Goal: Use online tool/utility: Utilize a website feature to perform a specific function

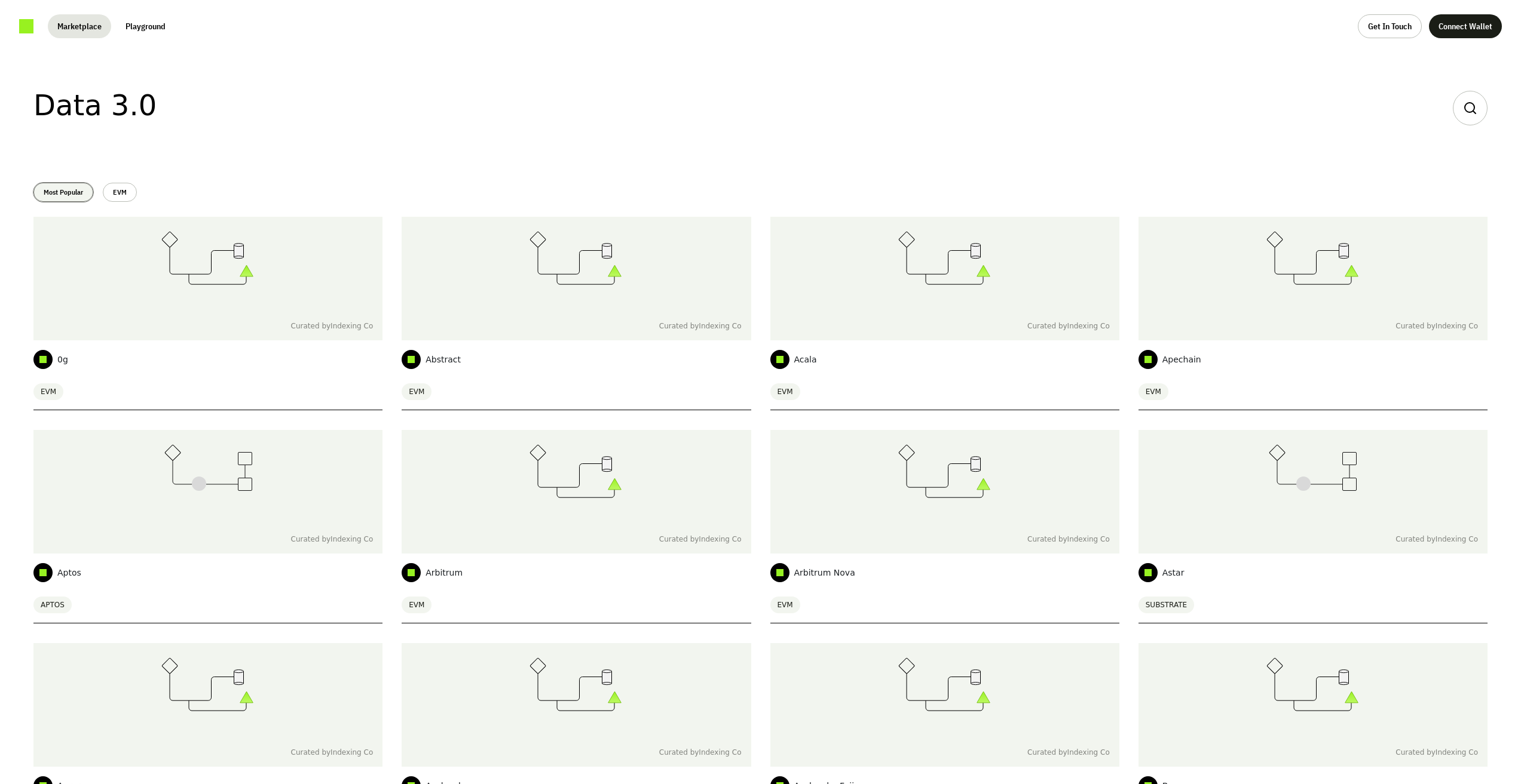
click at [81, 198] on button "Most Popular" at bounding box center [63, 192] width 60 height 19
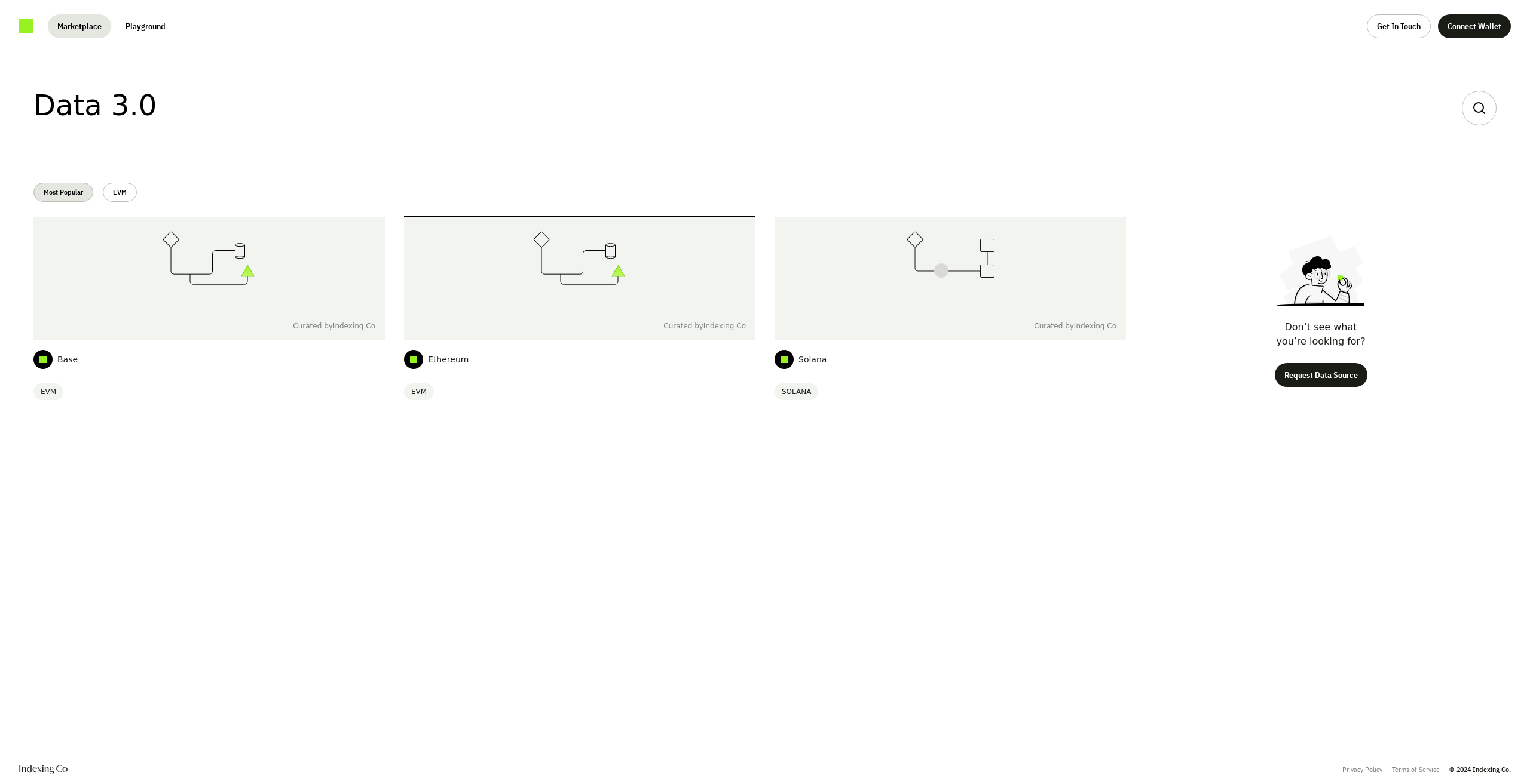
click at [471, 358] on div "Ethereum" at bounding box center [580, 360] width 351 height 38
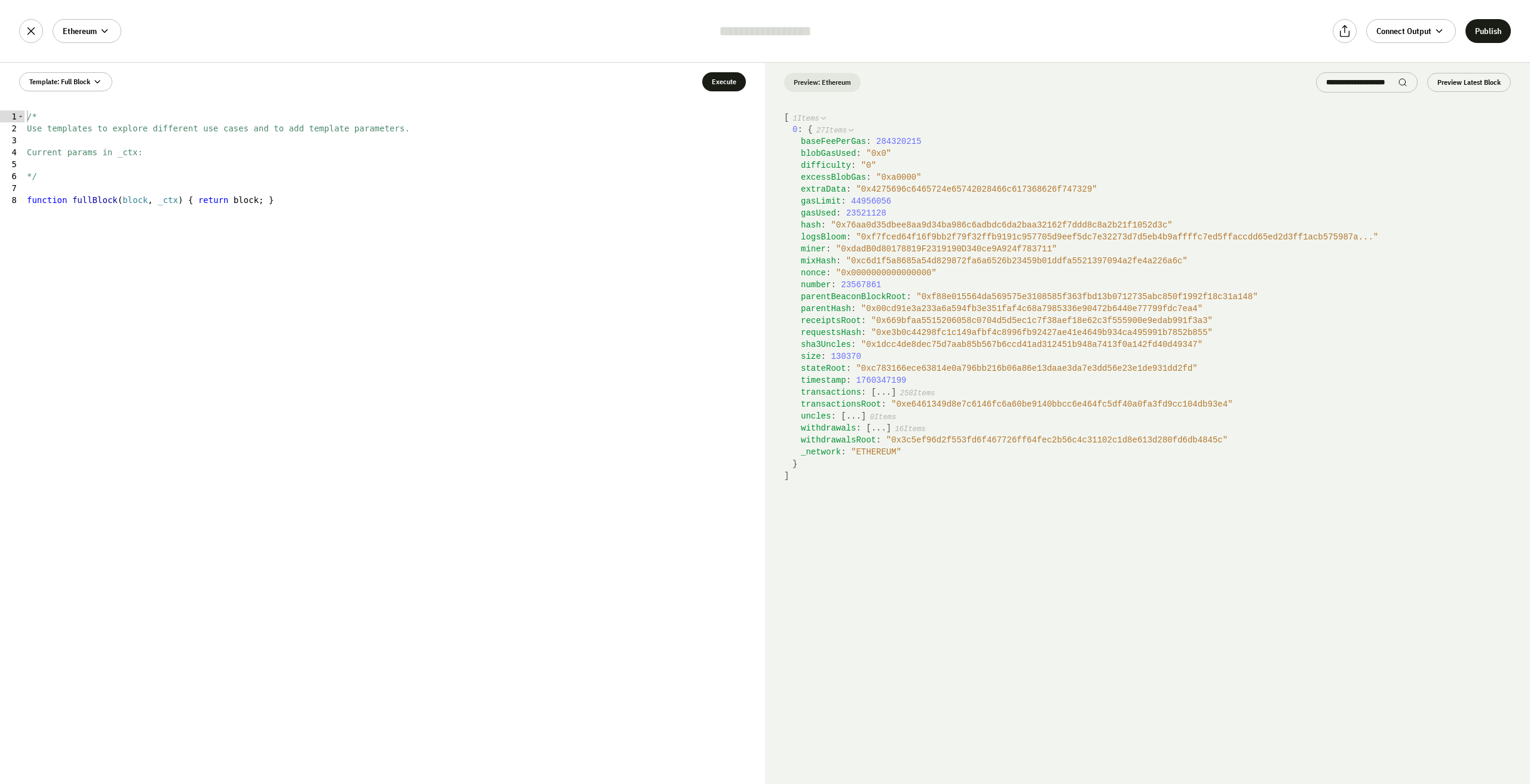
click at [873, 454] on span "" ETHEREUM "" at bounding box center [875, 453] width 50 height 9
copy span "ETHEREUM"
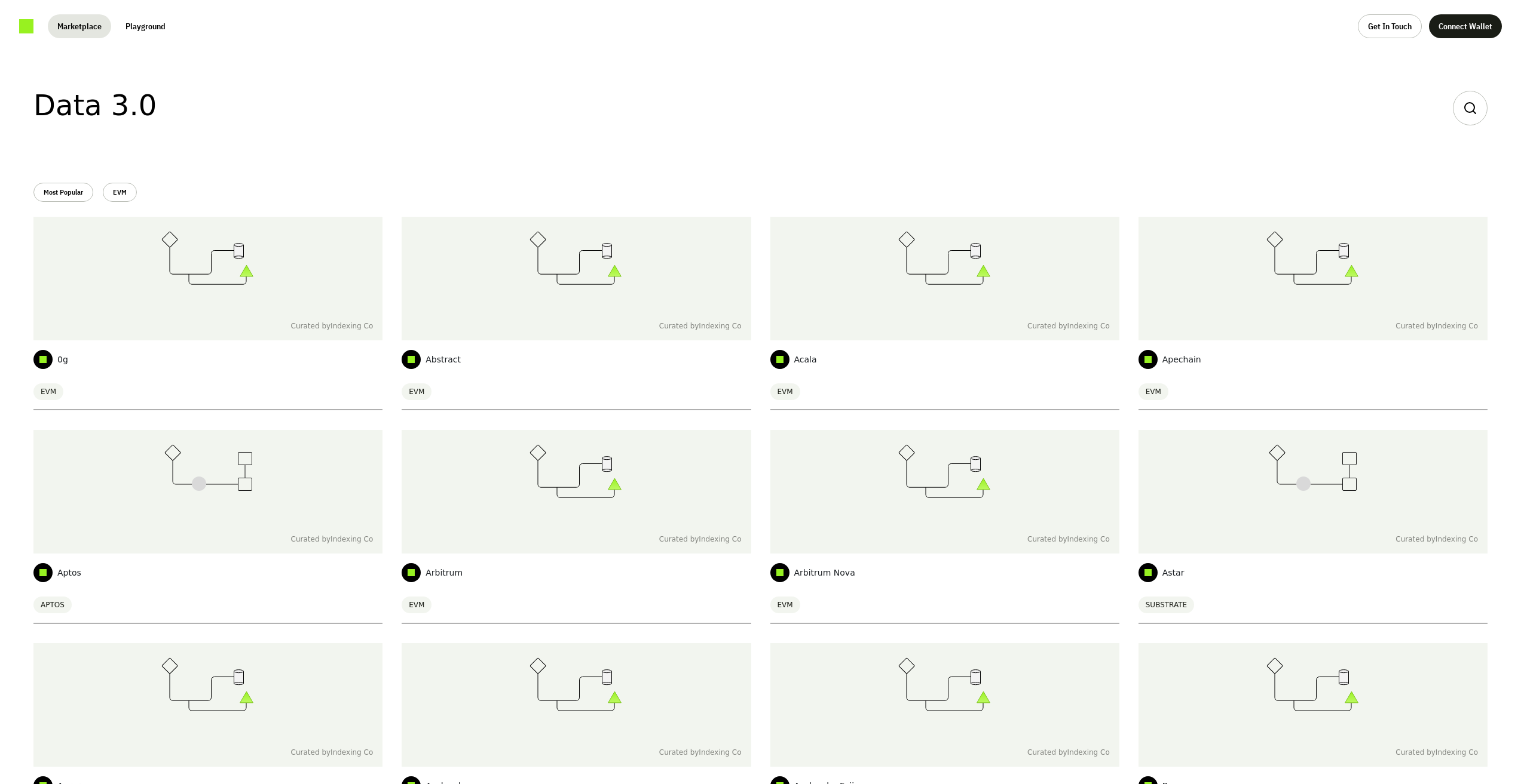
click at [139, 25] on button "Playground" at bounding box center [145, 26] width 59 height 24
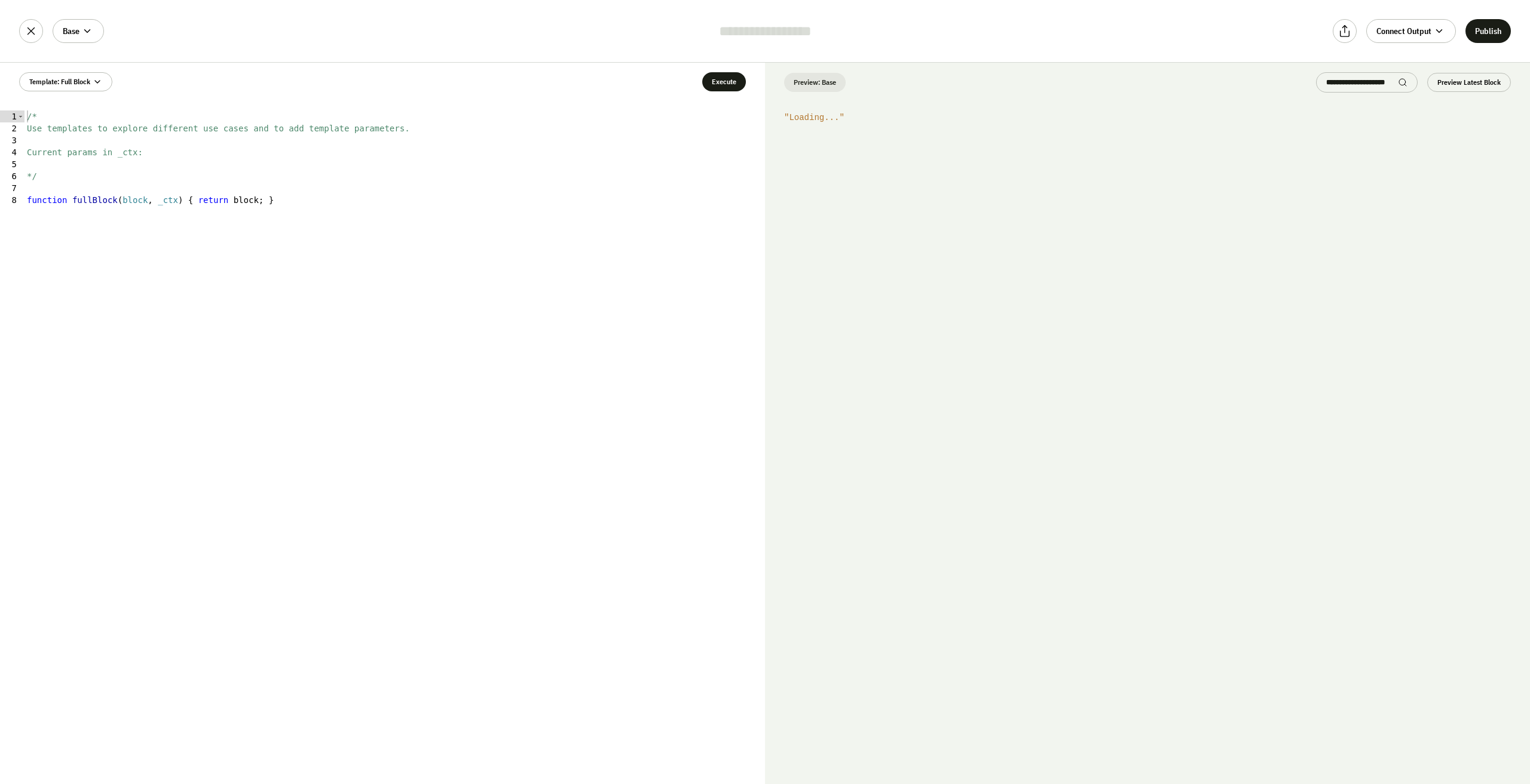
type textarea "**********"
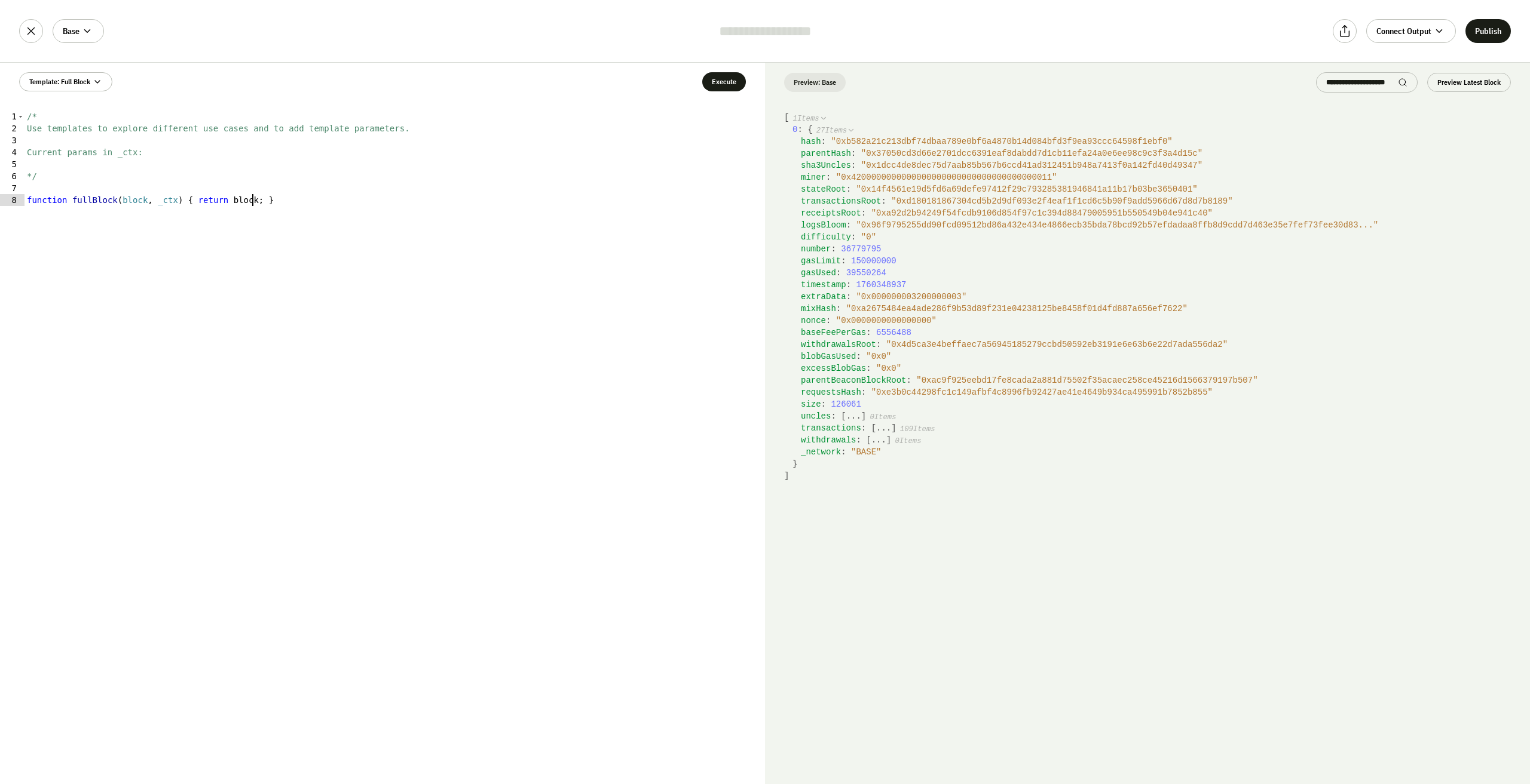
click at [308, 258] on div "/* Use templates to explore different use cases and to add template parameters.…" at bounding box center [395, 459] width 741 height 698
click at [309, 268] on div "/* Use templates to explore different use cases and to add template parameters.…" at bounding box center [395, 459] width 741 height 698
drag, startPoint x: 276, startPoint y: 197, endPoint x: 0, endPoint y: 204, distance: 276.1
click at [0, 204] on div "**********" at bounding box center [383, 448] width 765 height 674
paste textarea
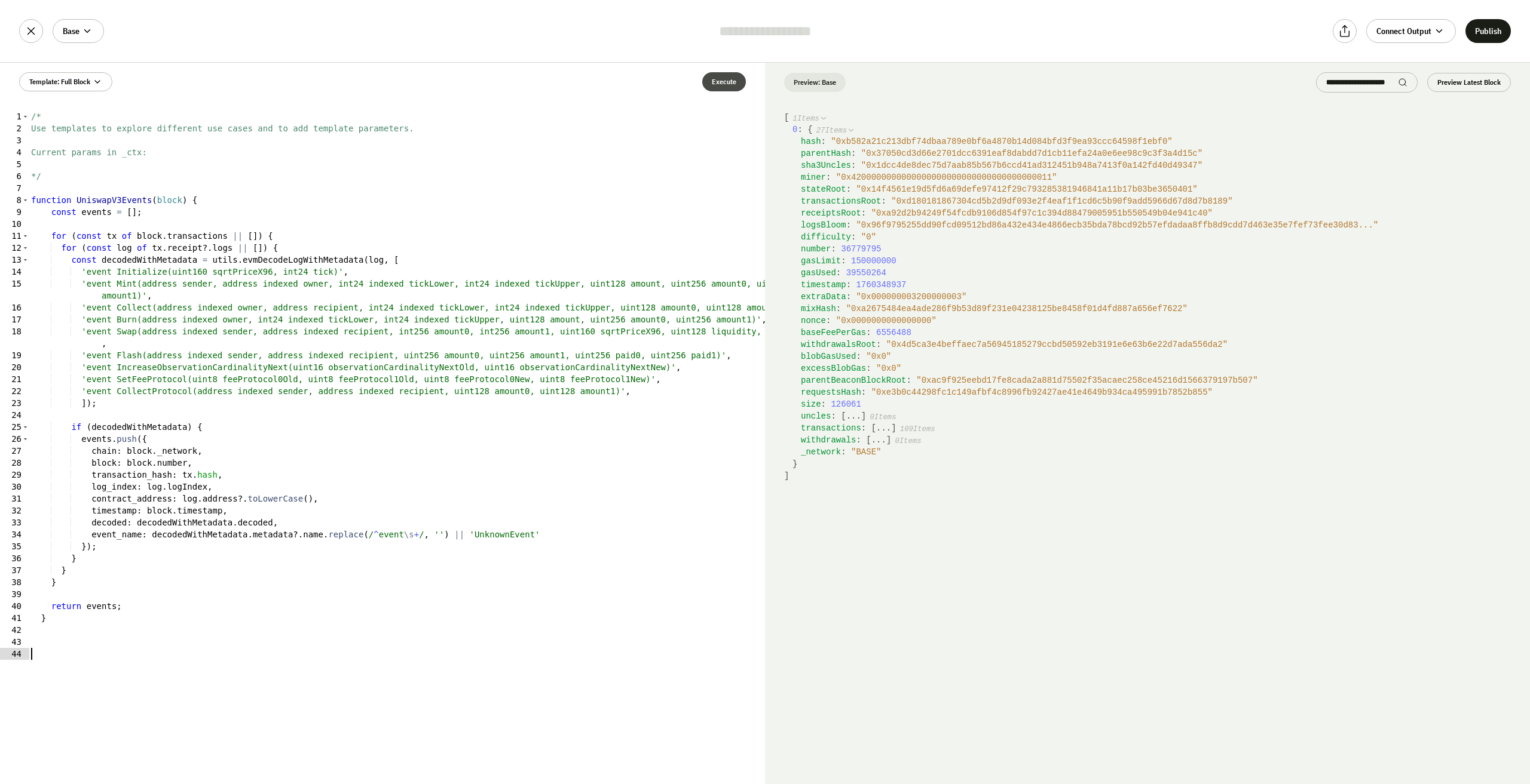
click at [721, 85] on button "Execute" at bounding box center [724, 81] width 44 height 19
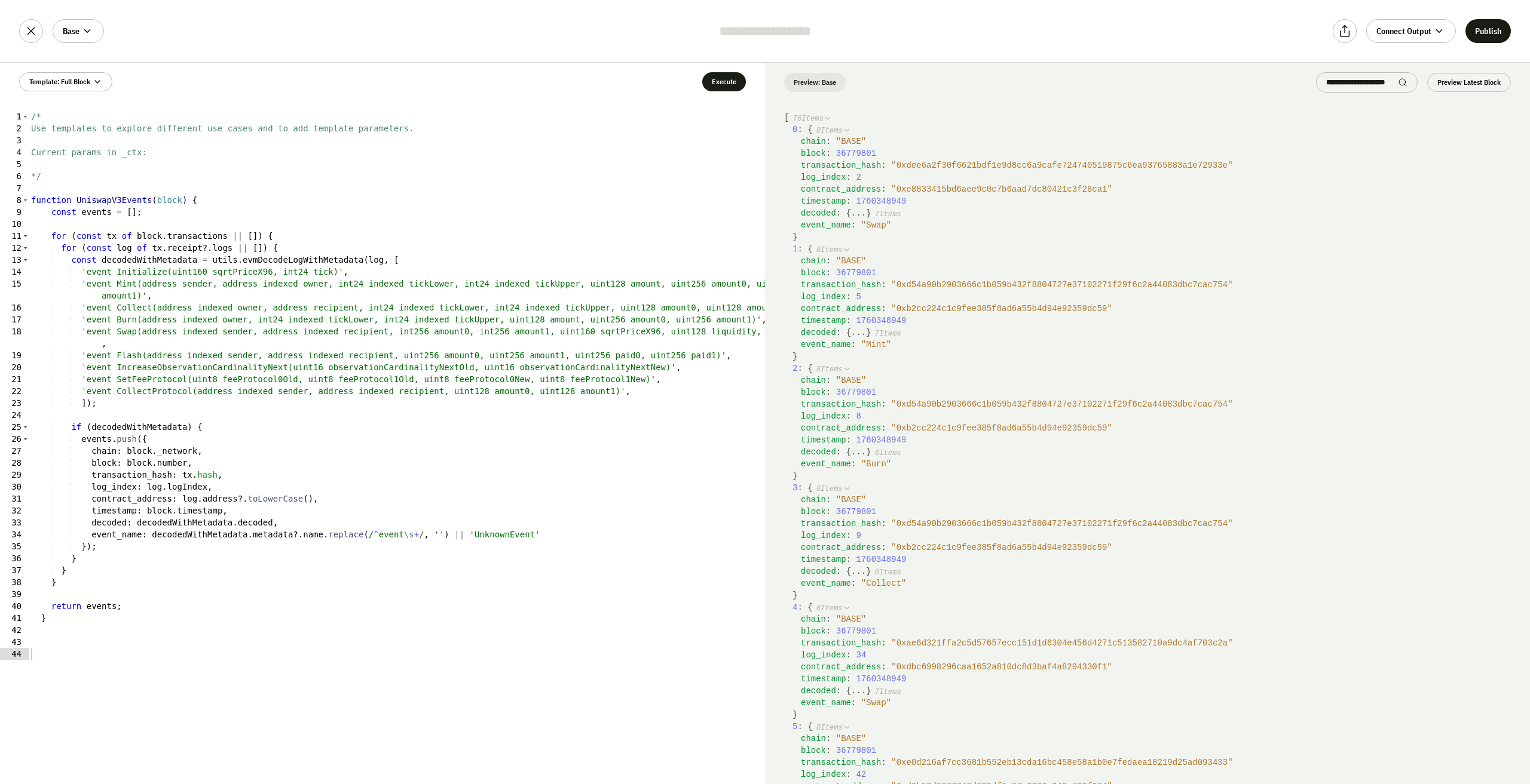
click at [866, 210] on div "decoded : { ... } 7 Items" at bounding box center [1156, 213] width 711 height 12
click at [877, 213] on span "7 Items" at bounding box center [889, 214] width 27 height 9
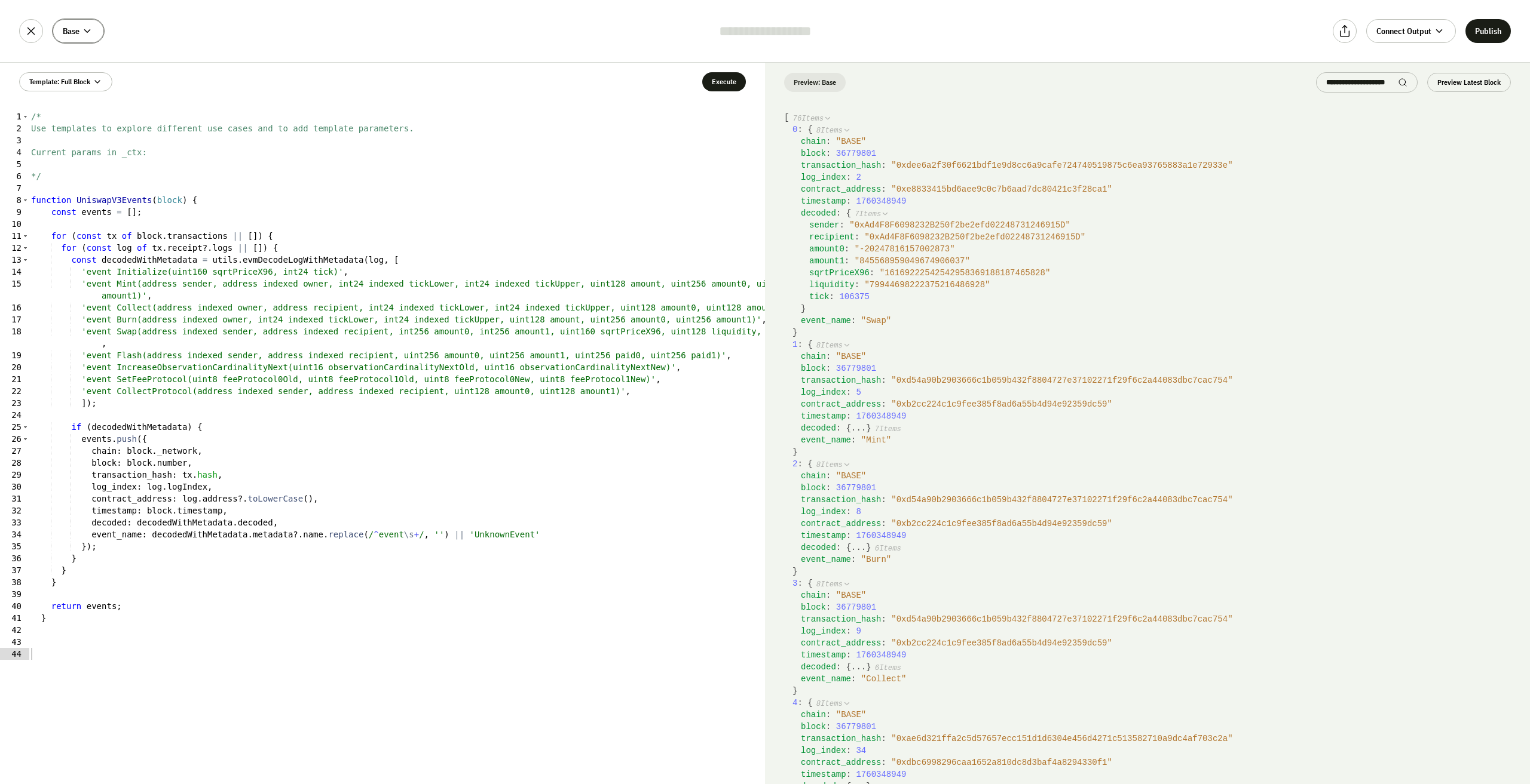
click at [74, 25] on button "Base" at bounding box center [79, 30] width 51 height 24
click at [69, 82] on icon at bounding box center [67, 83] width 6 height 4
click at [93, 106] on li "Ethereum" at bounding box center [116, 98] width 120 height 27
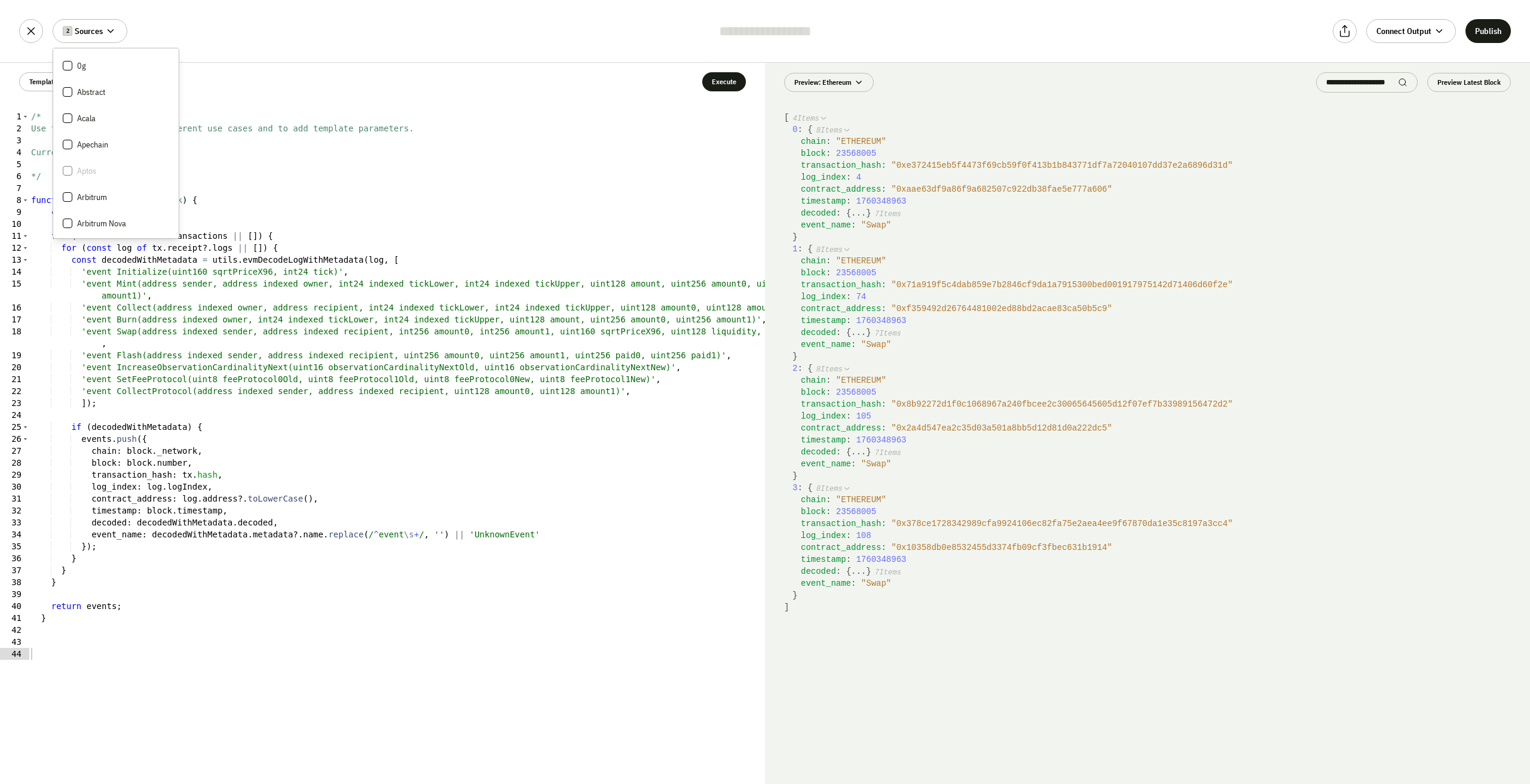
scroll to position [0, 0]
click at [69, 82] on icon at bounding box center [67, 83] width 6 height 4
click at [717, 77] on button "Execute" at bounding box center [724, 81] width 44 height 19
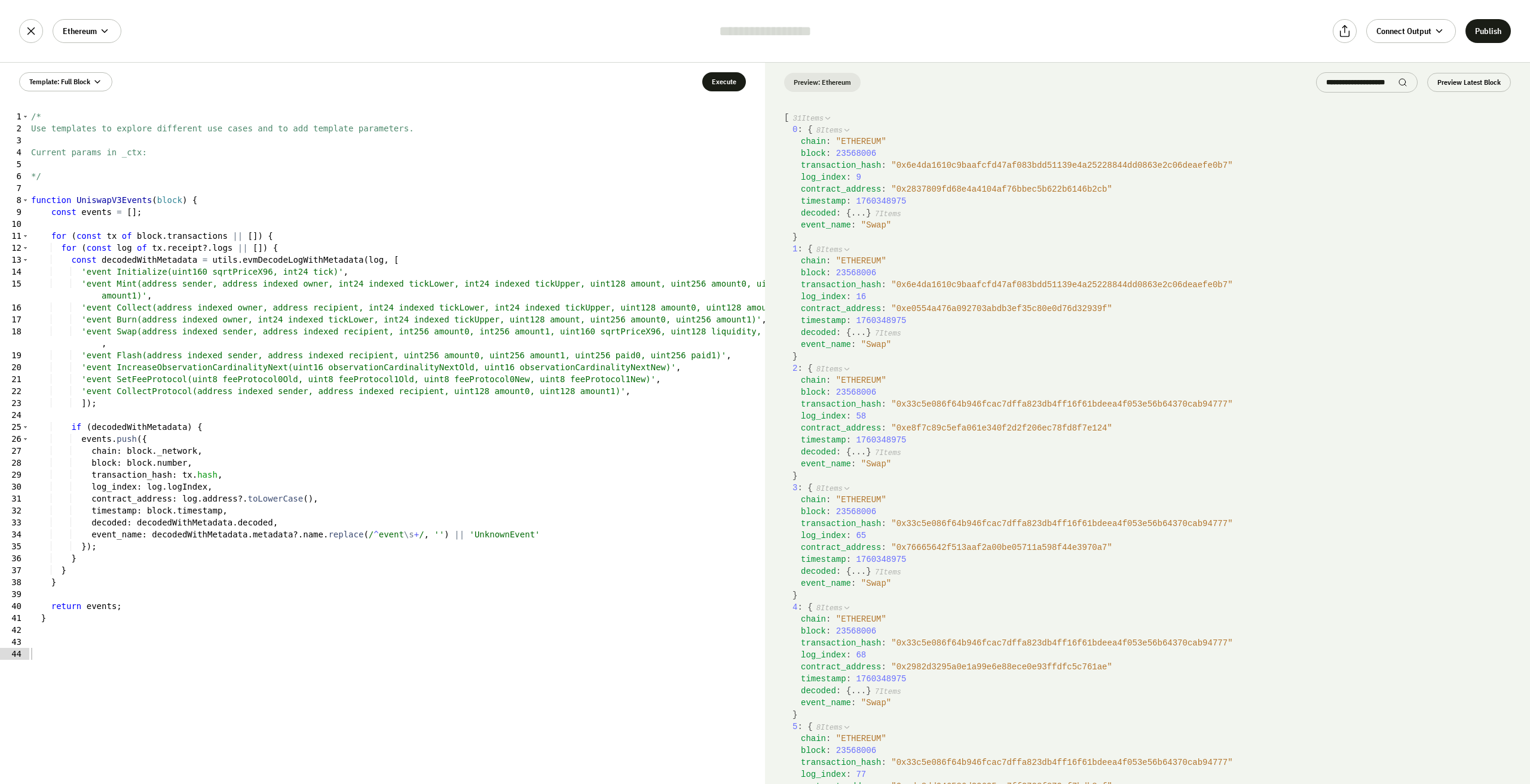
click at [875, 211] on span "7 Items" at bounding box center [889, 214] width 27 height 9
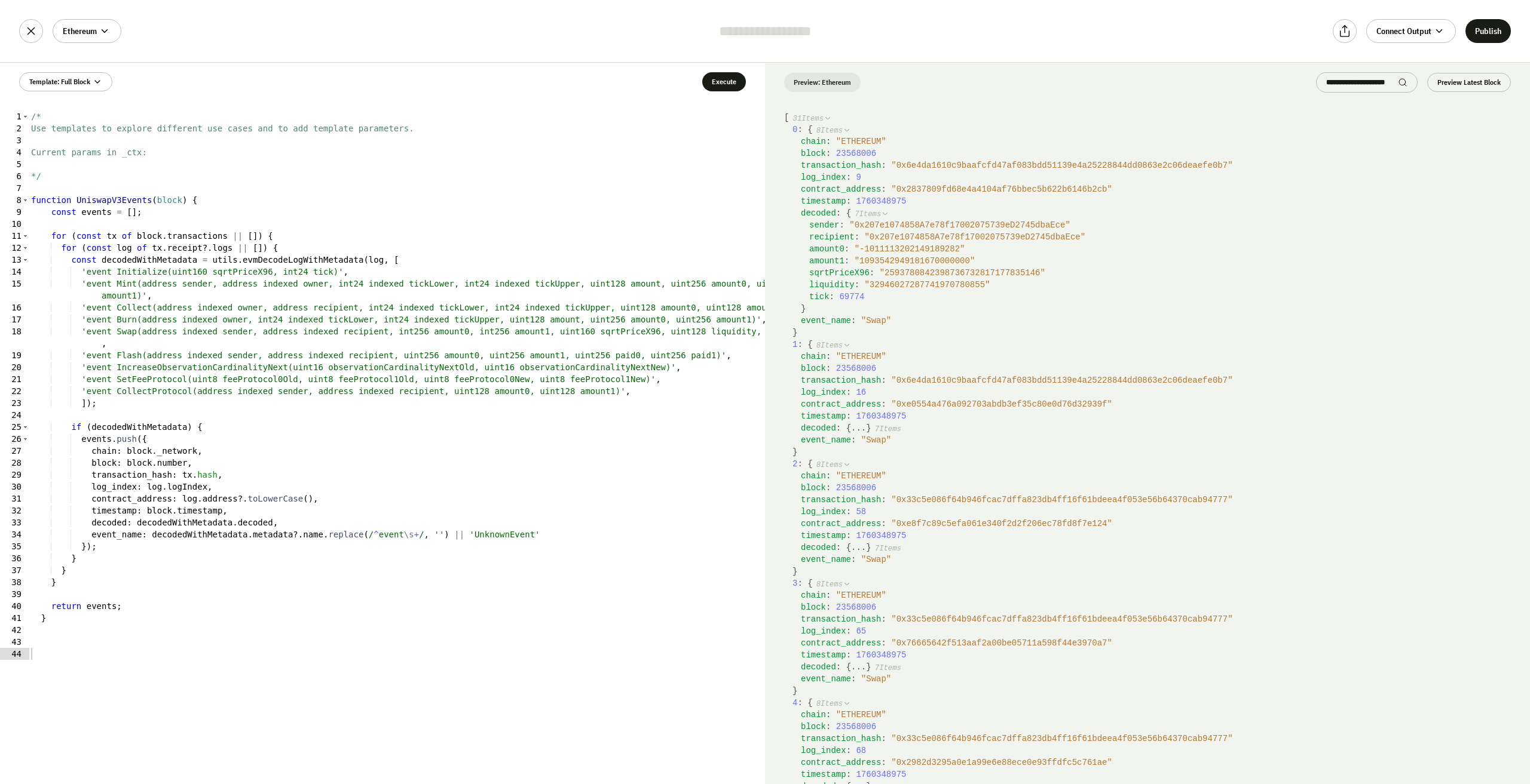
click at [877, 428] on span "7 Items" at bounding box center [889, 429] width 27 height 9
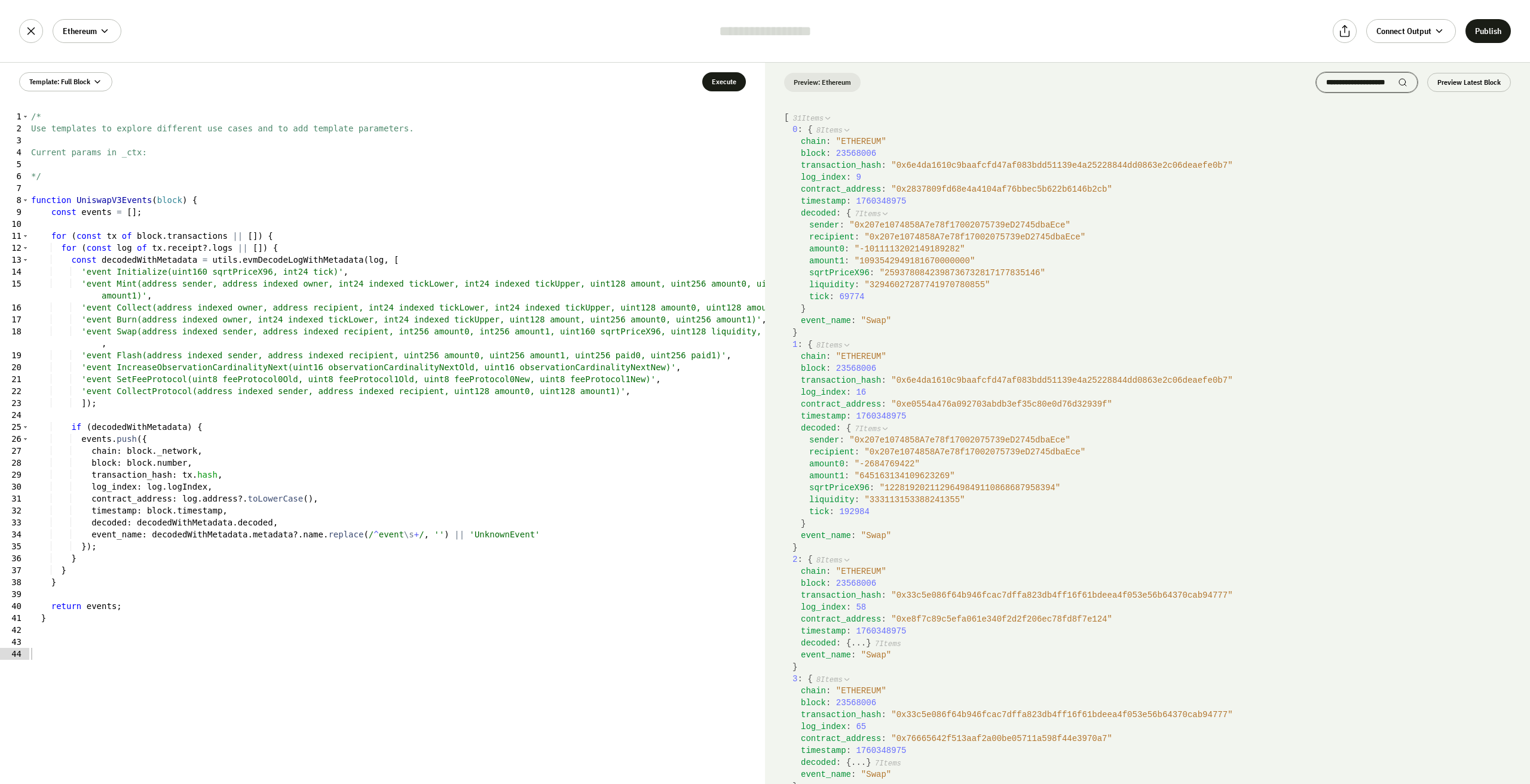
click at [1402, 81] on icon at bounding box center [1403, 82] width 9 height 9
click at [1409, 80] on div at bounding box center [1366, 81] width 101 height 20
click at [1385, 83] on input "search" at bounding box center [1362, 82] width 72 height 9
drag, startPoint x: 1353, startPoint y: 85, endPoint x: 1346, endPoint y: 85, distance: 7.0
click at [1349, 85] on input "search" at bounding box center [1362, 82] width 72 height 9
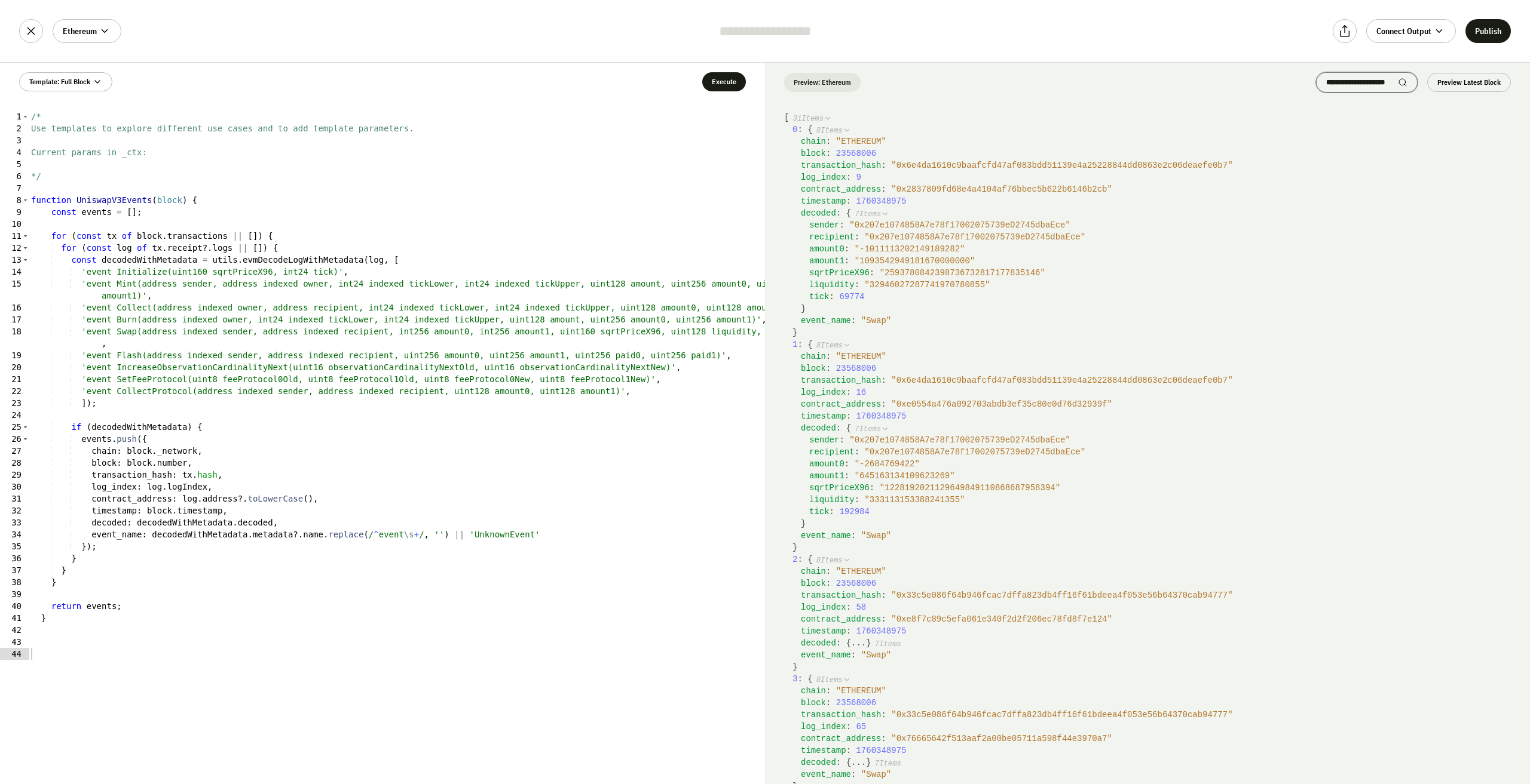
click at [1345, 85] on input "search" at bounding box center [1362, 82] width 72 height 9
click at [1357, 83] on input "search" at bounding box center [1362, 82] width 72 height 9
paste input "********"
click at [1501, 27] on button "Publish" at bounding box center [1488, 30] width 45 height 24
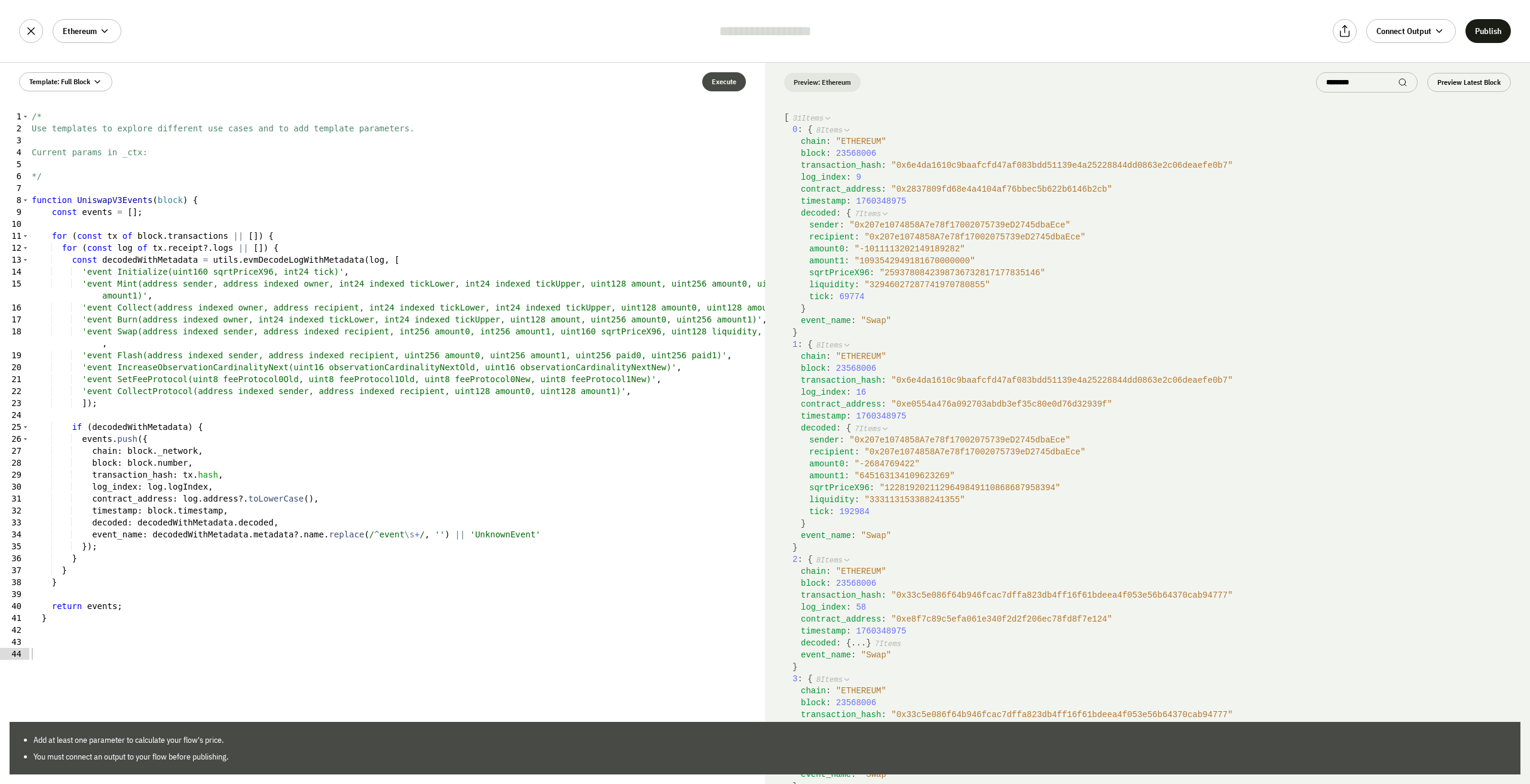
click at [720, 85] on button "Execute" at bounding box center [724, 81] width 44 height 19
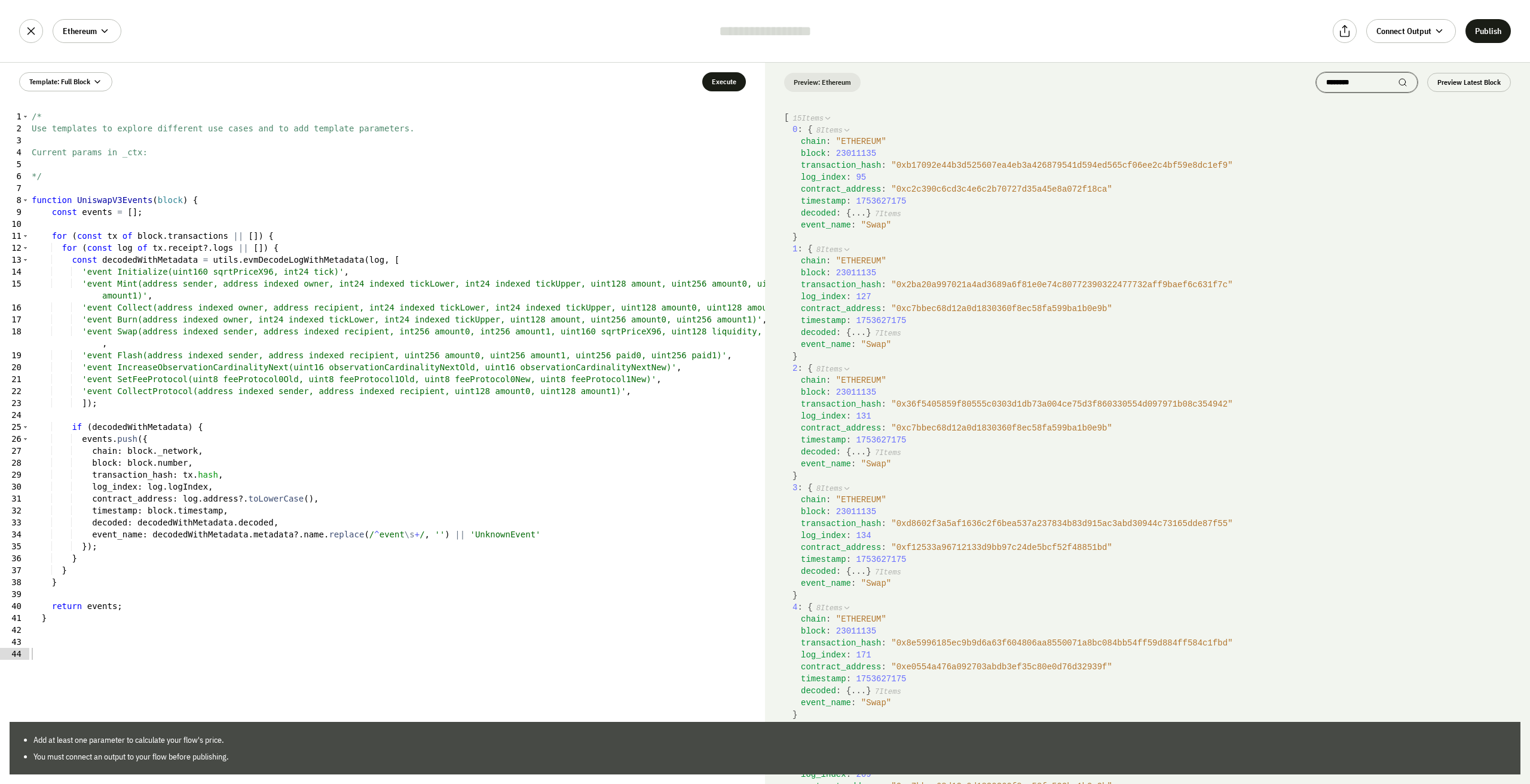
click at [1370, 81] on input "********" at bounding box center [1362, 82] width 72 height 9
click at [1422, 80] on div "******** Preview Latest Block" at bounding box center [1413, 81] width 195 height 20
click at [1405, 80] on circle at bounding box center [1402, 81] width 7 height 7
click at [1404, 80] on icon at bounding box center [1403, 82] width 9 height 9
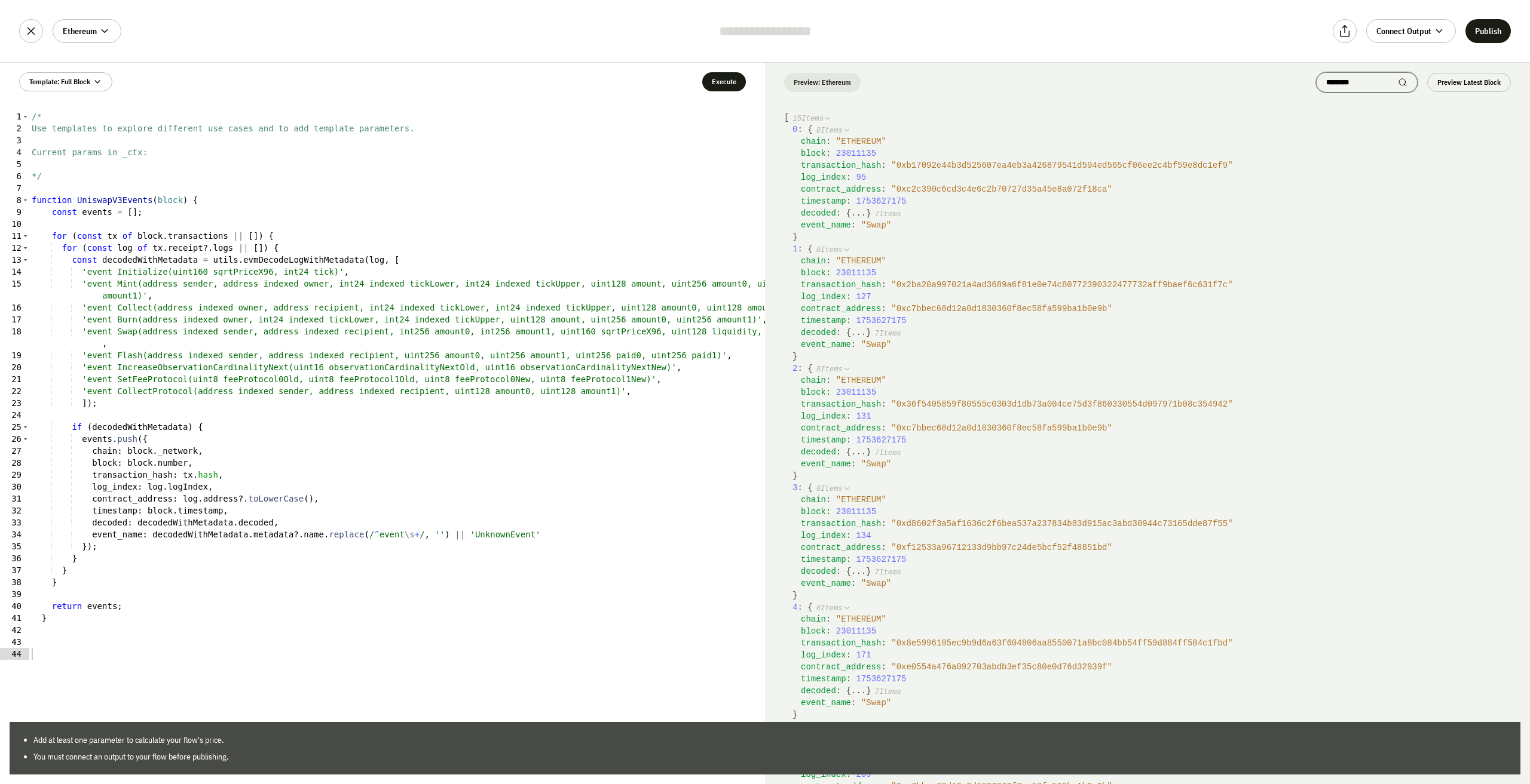
click at [1400, 85] on icon at bounding box center [1403, 82] width 9 height 9
click at [1474, 81] on button "Preview Latest Block" at bounding box center [1469, 82] width 83 height 19
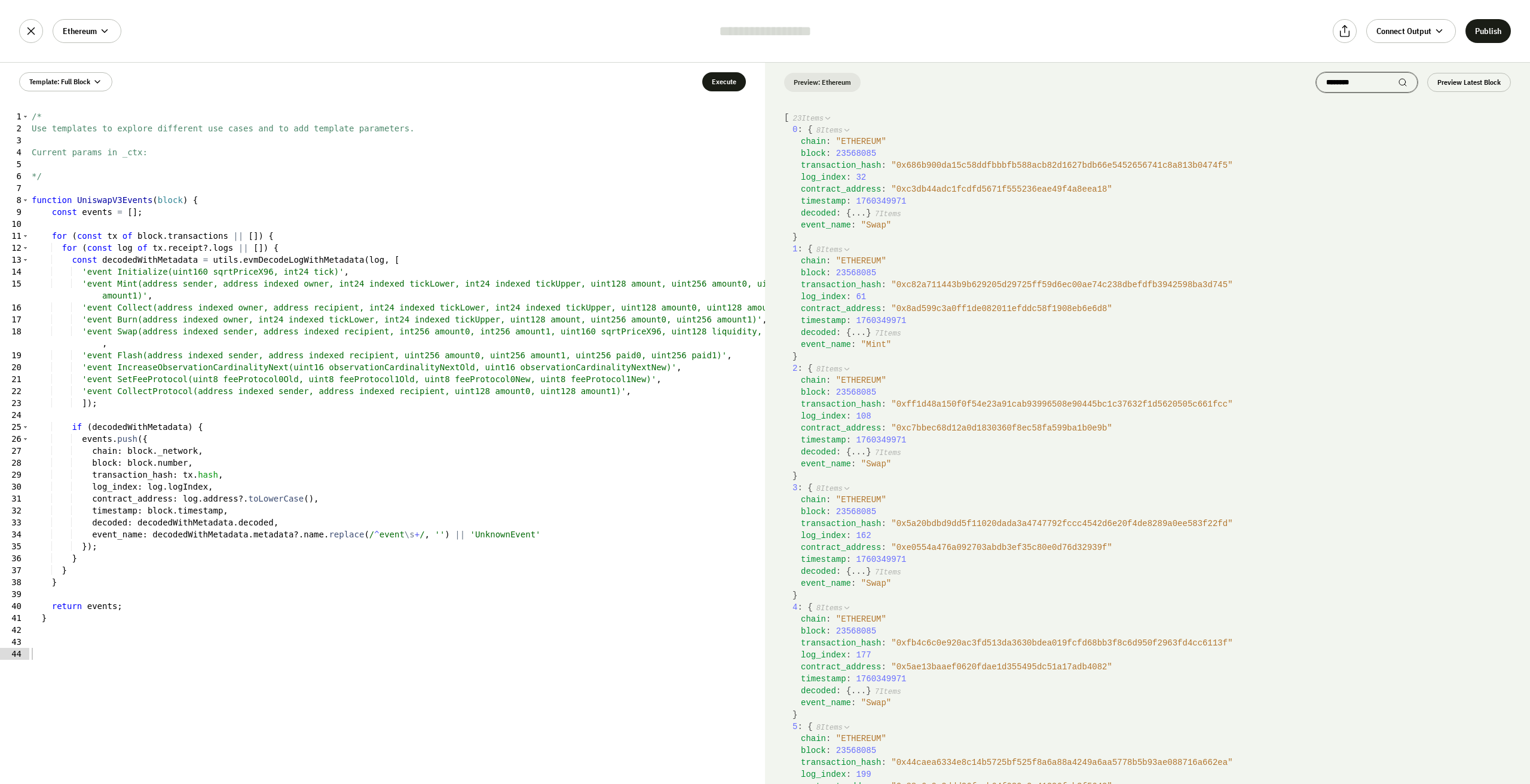
click at [1360, 79] on input "********" at bounding box center [1362, 82] width 72 height 9
click at [841, 127] on span "8 Items" at bounding box center [830, 131] width 27 height 9
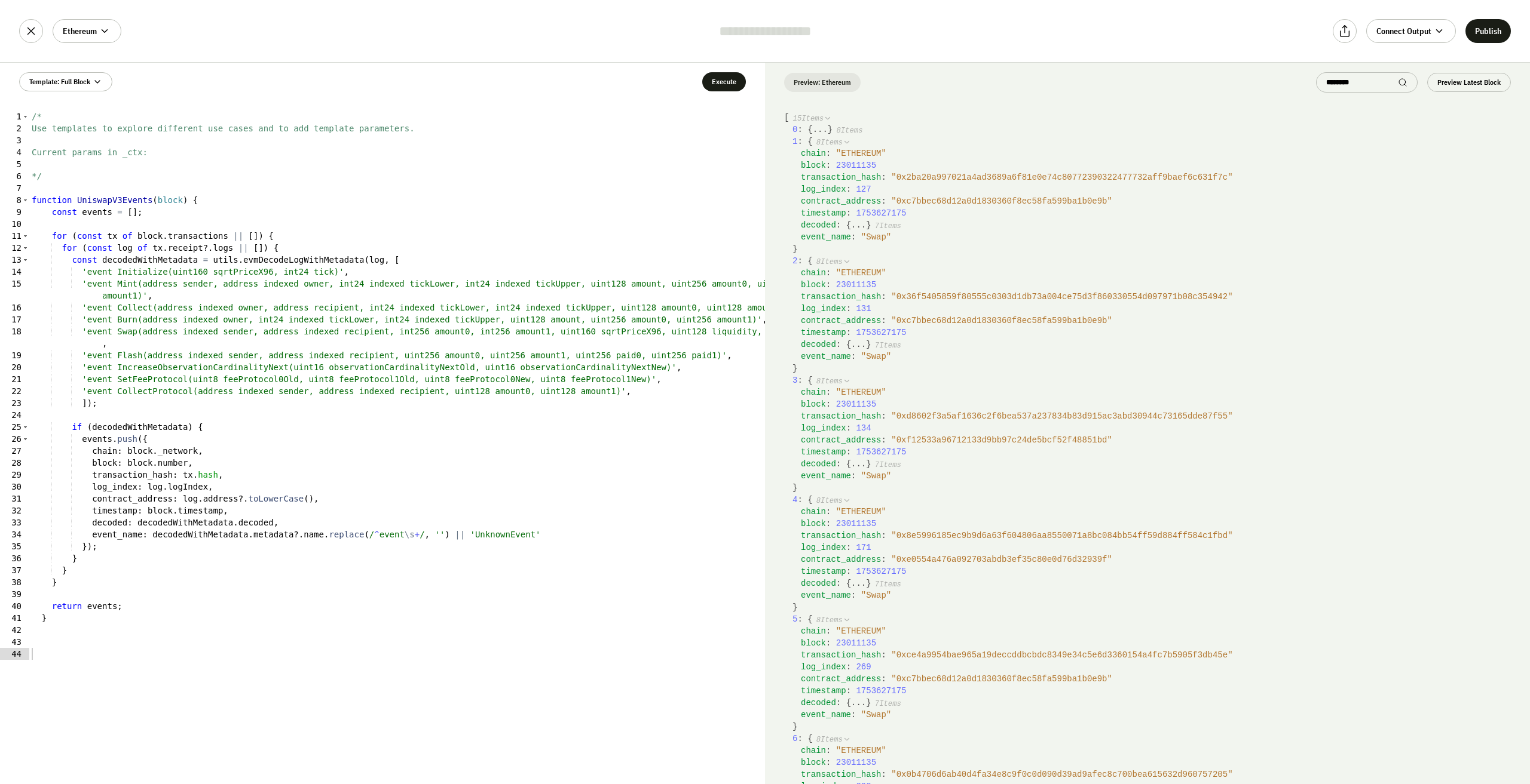
click at [848, 130] on span "8 Items" at bounding box center [850, 131] width 27 height 9
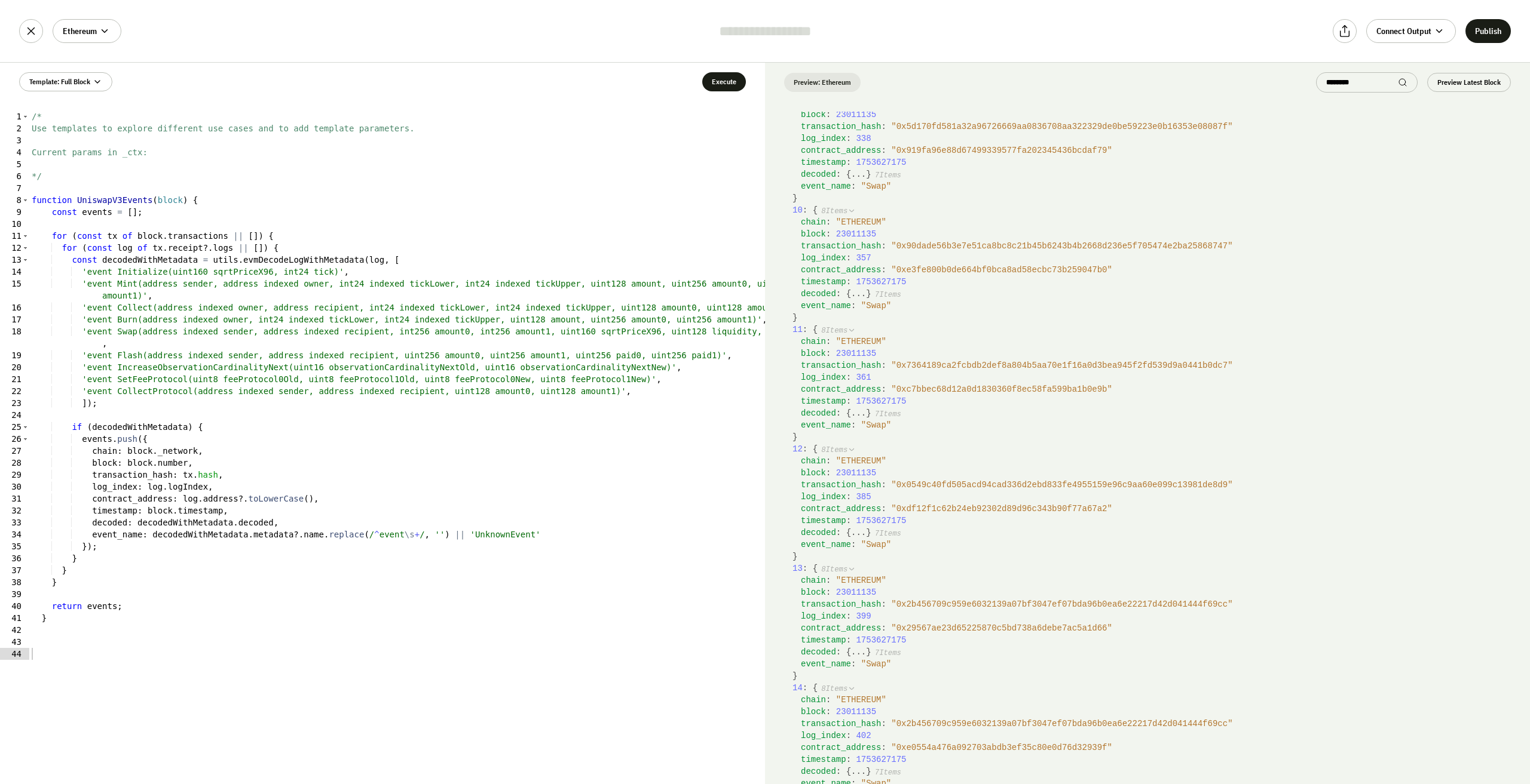
scroll to position [1144, 0]
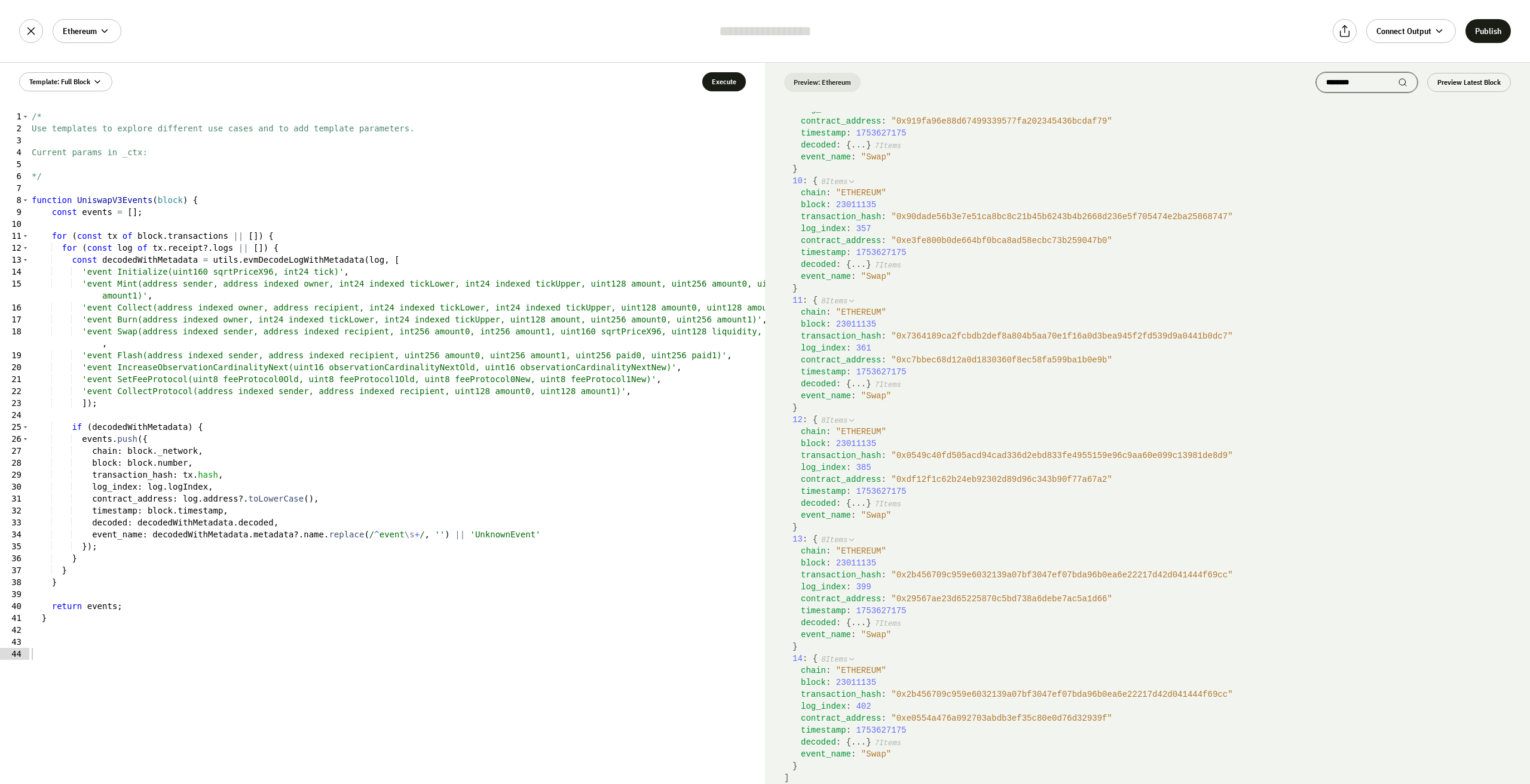
drag, startPoint x: 1366, startPoint y: 77, endPoint x: 1323, endPoint y: 77, distance: 43.0
click at [1323, 77] on div "********" at bounding box center [1366, 81] width 101 height 20
click at [1350, 80] on input "********" at bounding box center [1362, 82] width 72 height 9
paste input "search"
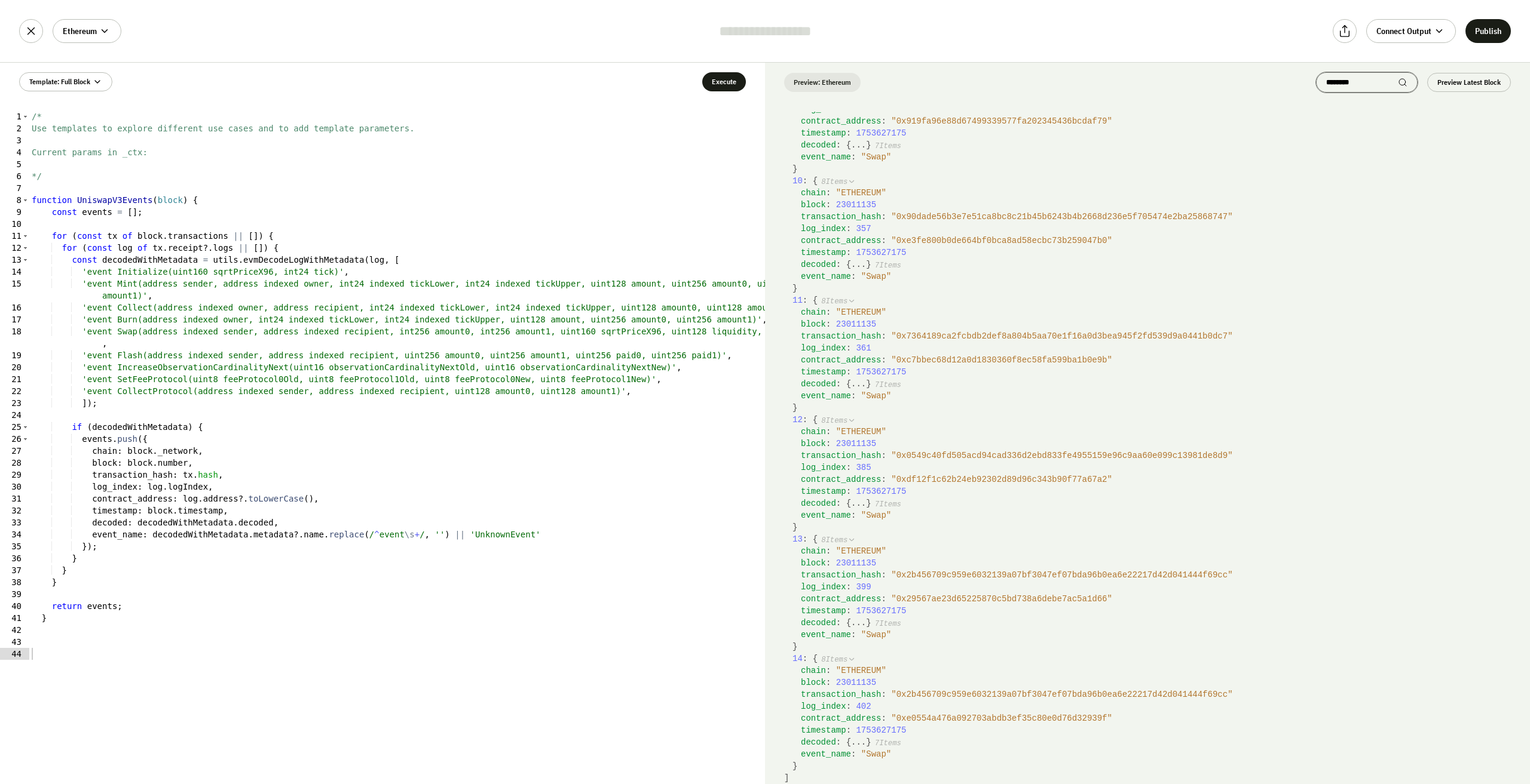
type input "********"
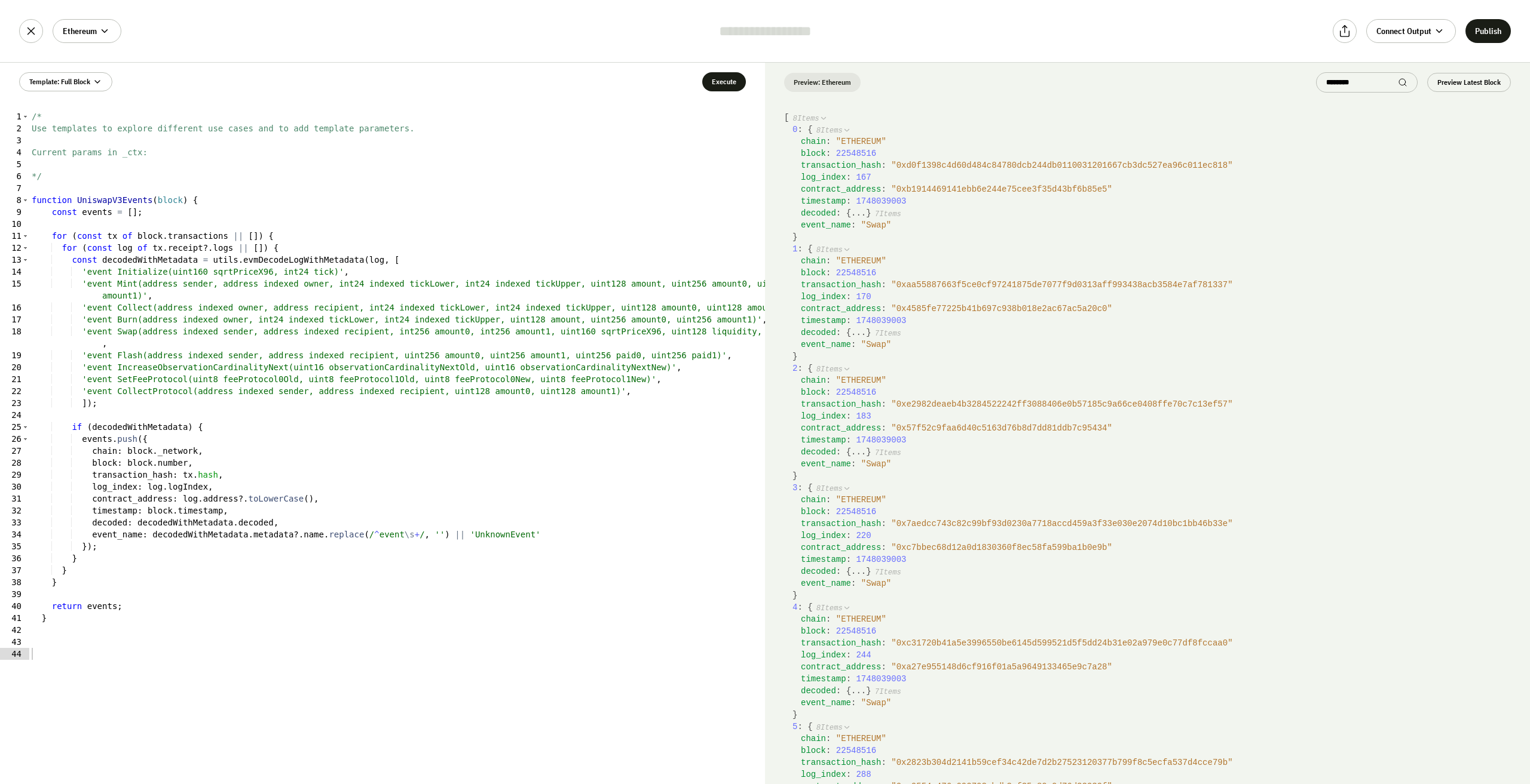
click at [871, 223] on span "" Swap "" at bounding box center [876, 225] width 30 height 9
click at [1059, 223] on div "event_name : " Swap "" at bounding box center [1156, 225] width 711 height 12
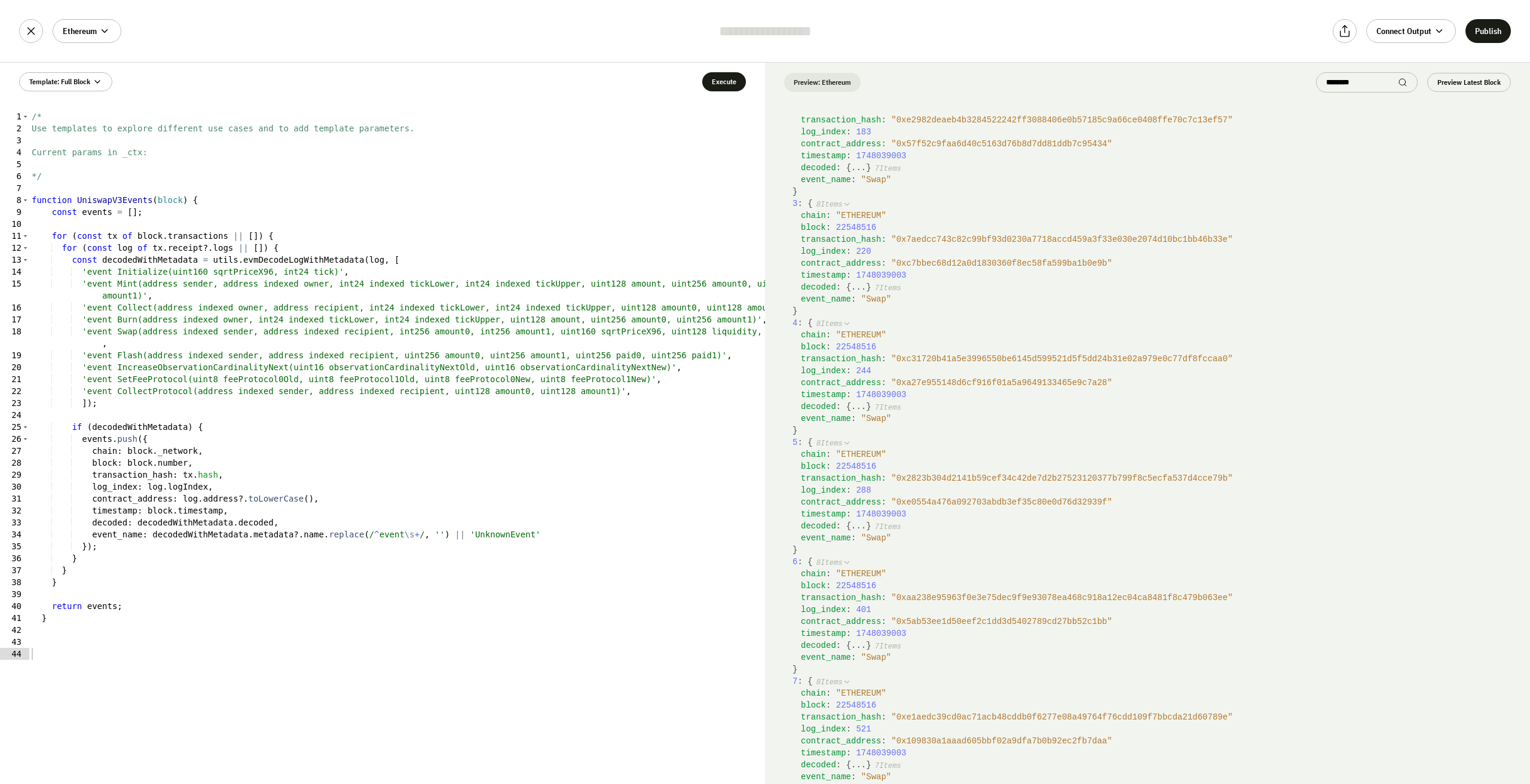
scroll to position [307, 0]
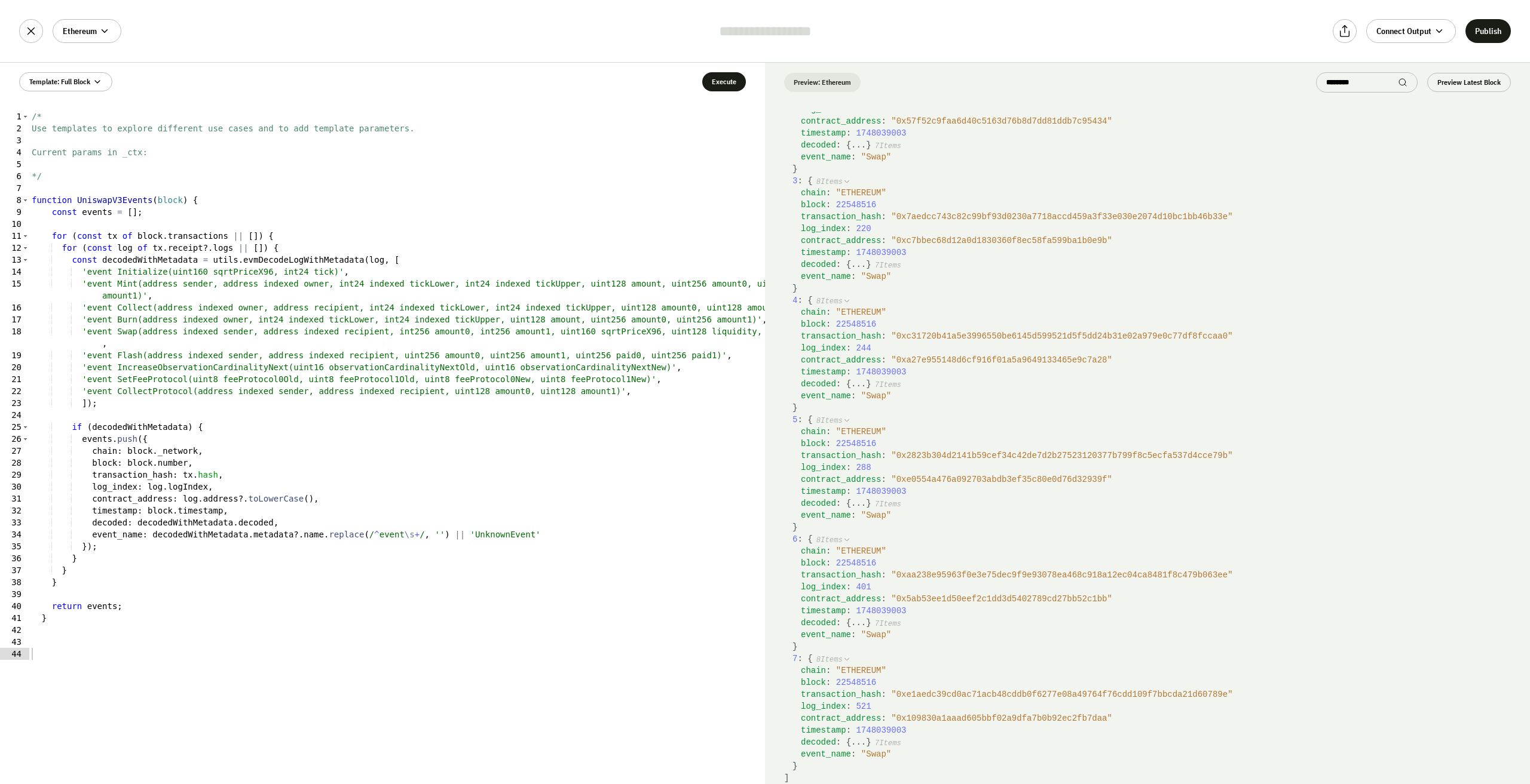
click at [773, 26] on div at bounding box center [765, 31] width 119 height 19
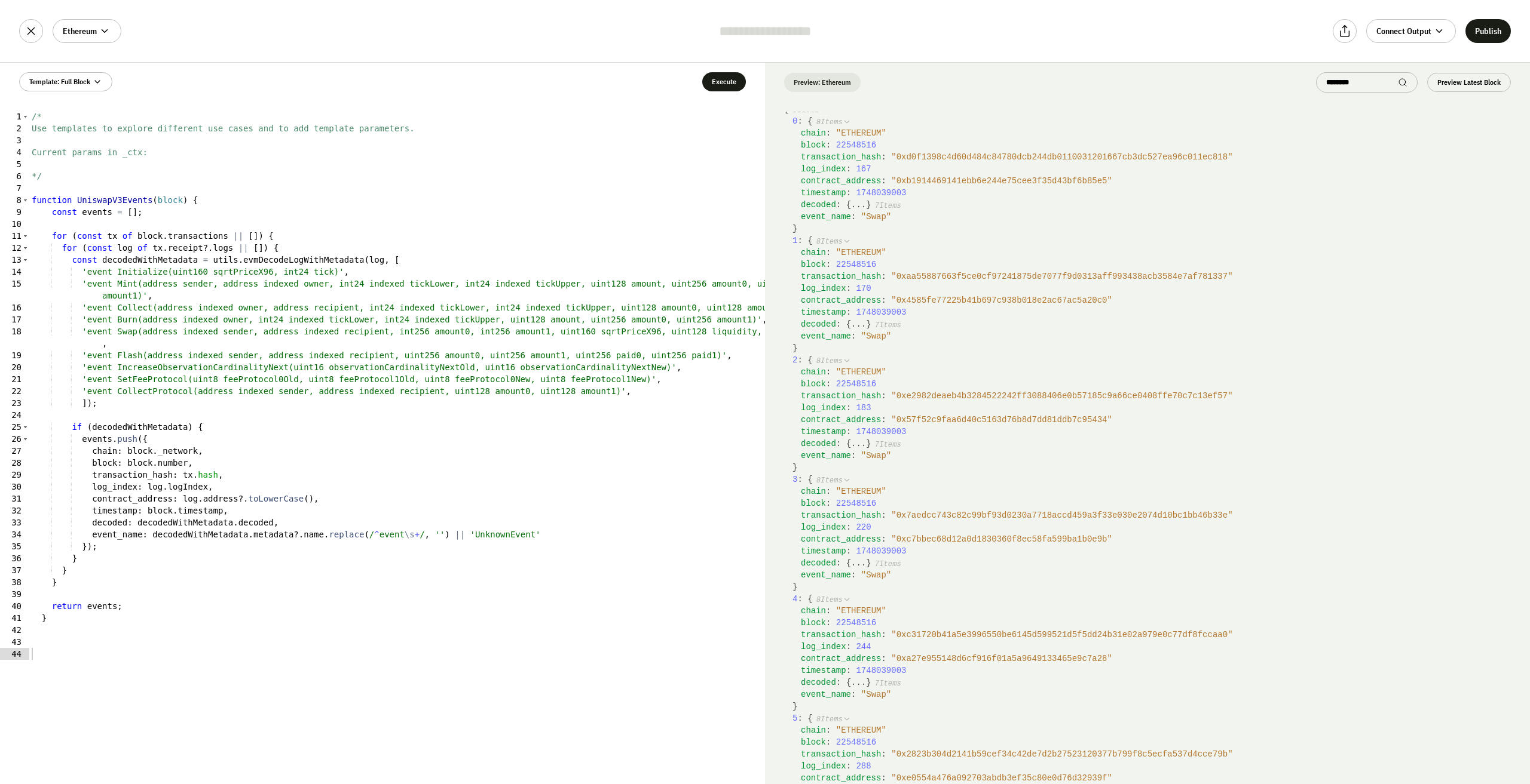
scroll to position [0, 0]
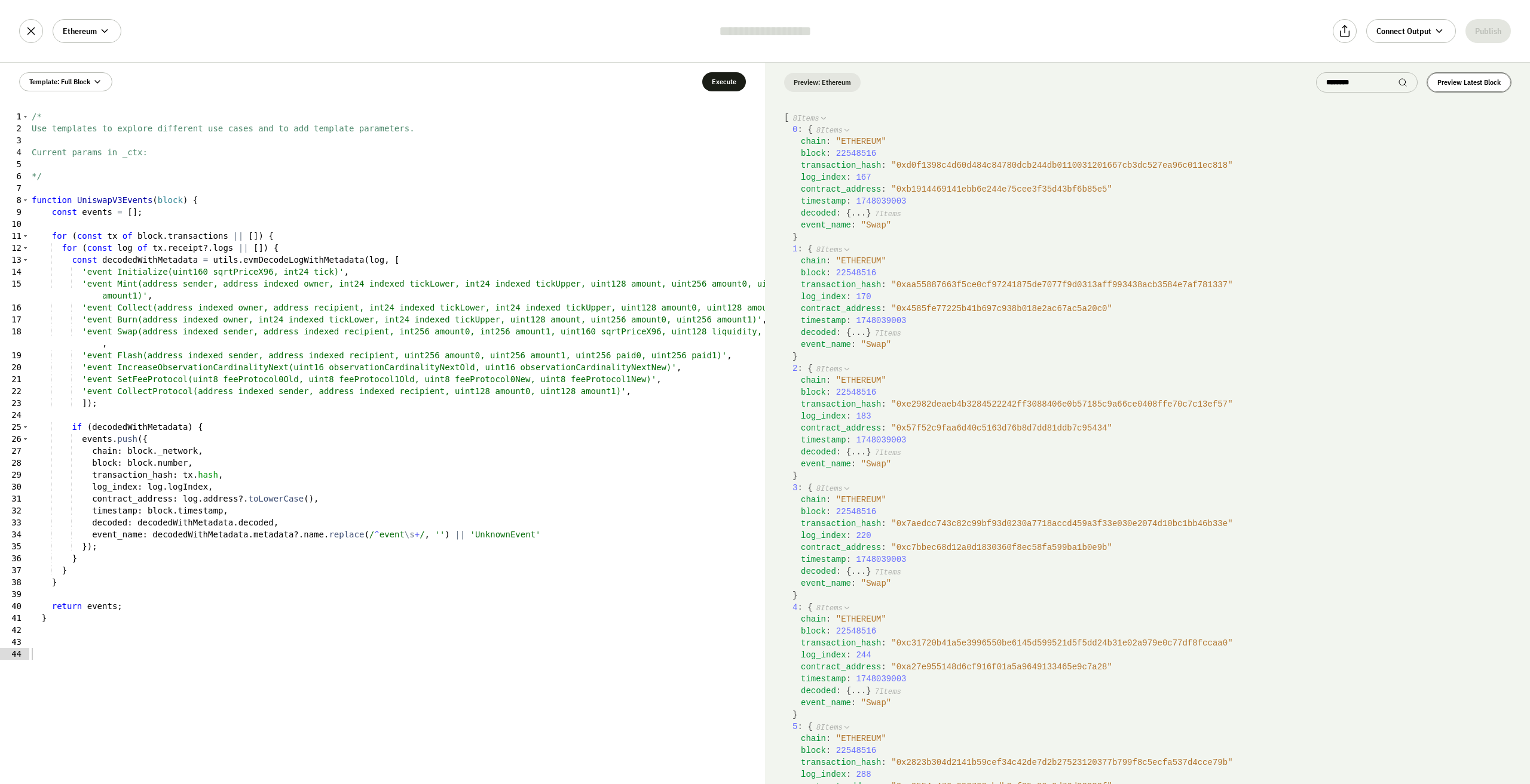
click at [1455, 80] on button "Preview Latest Block" at bounding box center [1469, 82] width 83 height 19
click at [879, 211] on span "7 Items" at bounding box center [889, 214] width 27 height 9
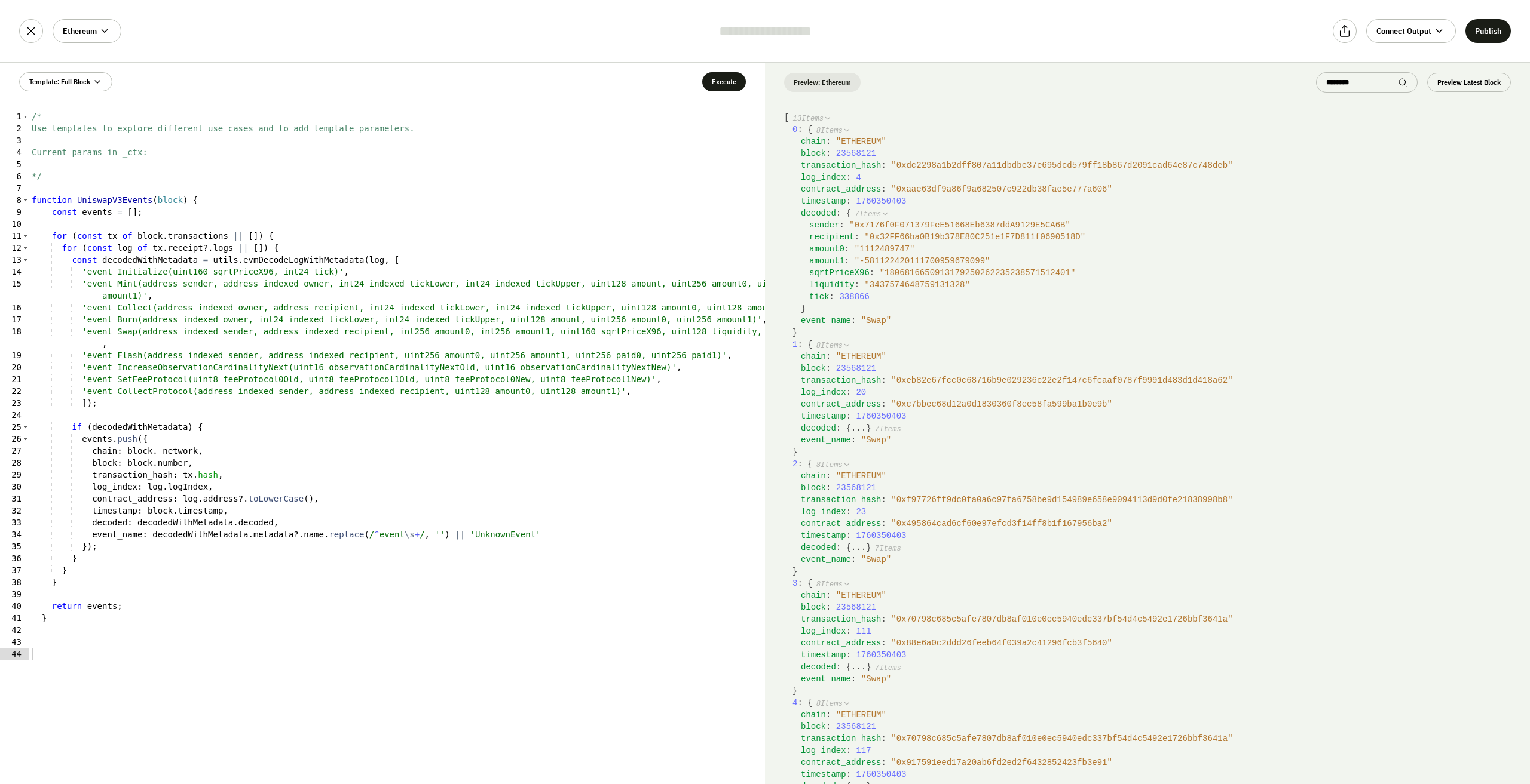
click at [766, 40] on div at bounding box center [765, 31] width 119 height 19
click at [767, 38] on input "text" at bounding box center [765, 31] width 119 height 19
type input "*"
type input "*******"
click at [901, 19] on div "Ethereum ******* Connect Output Publish" at bounding box center [765, 31] width 1530 height 62
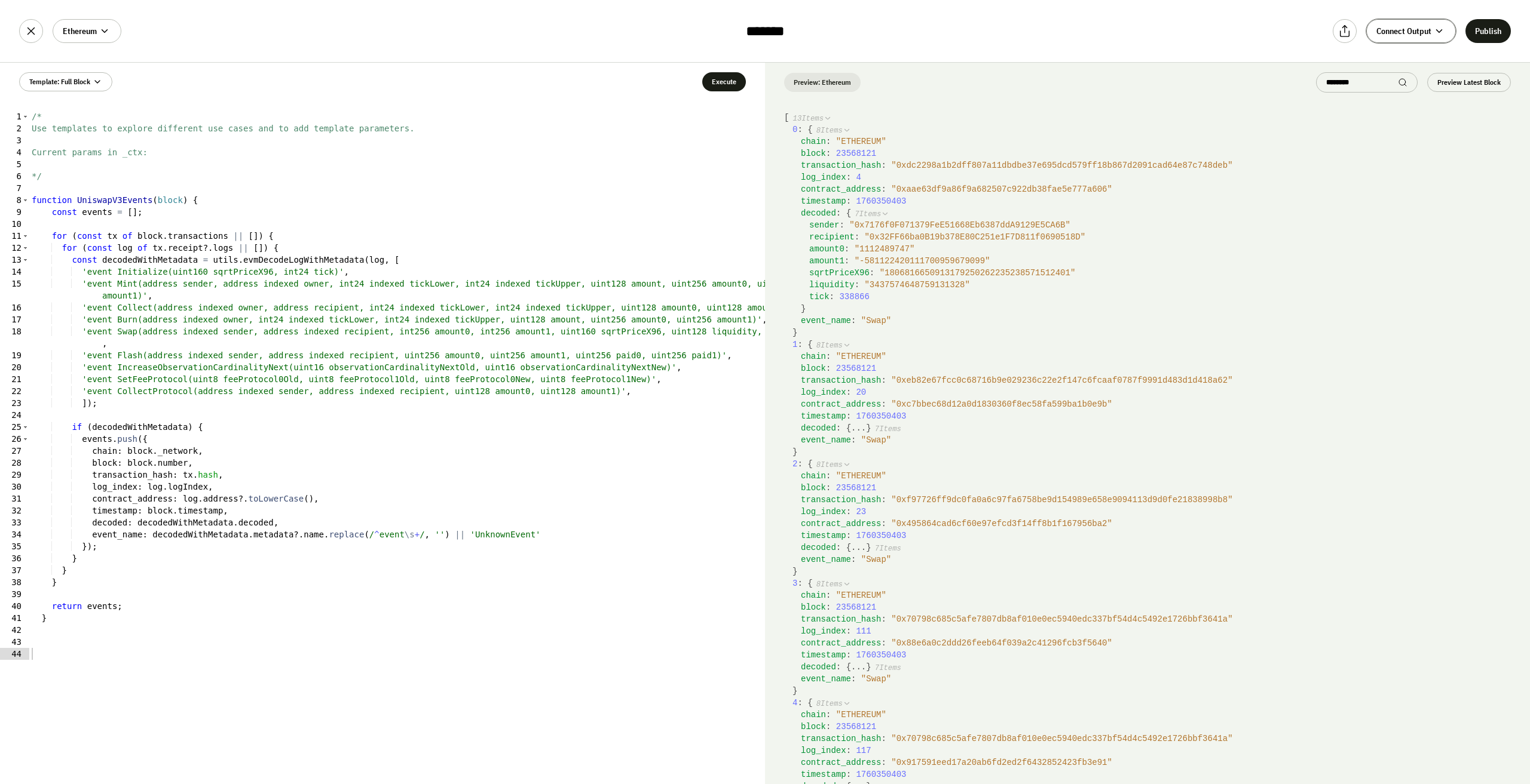
click at [1437, 31] on icon at bounding box center [1439, 30] width 10 height 10
click at [1154, 34] on div "Ethereum ******* Connect Output Publish" at bounding box center [765, 31] width 1530 height 62
click at [246, 42] on div "Ethereum ******* Connect Output Publish" at bounding box center [765, 31] width 1530 height 62
click at [98, 80] on icon at bounding box center [98, 81] width 9 height 9
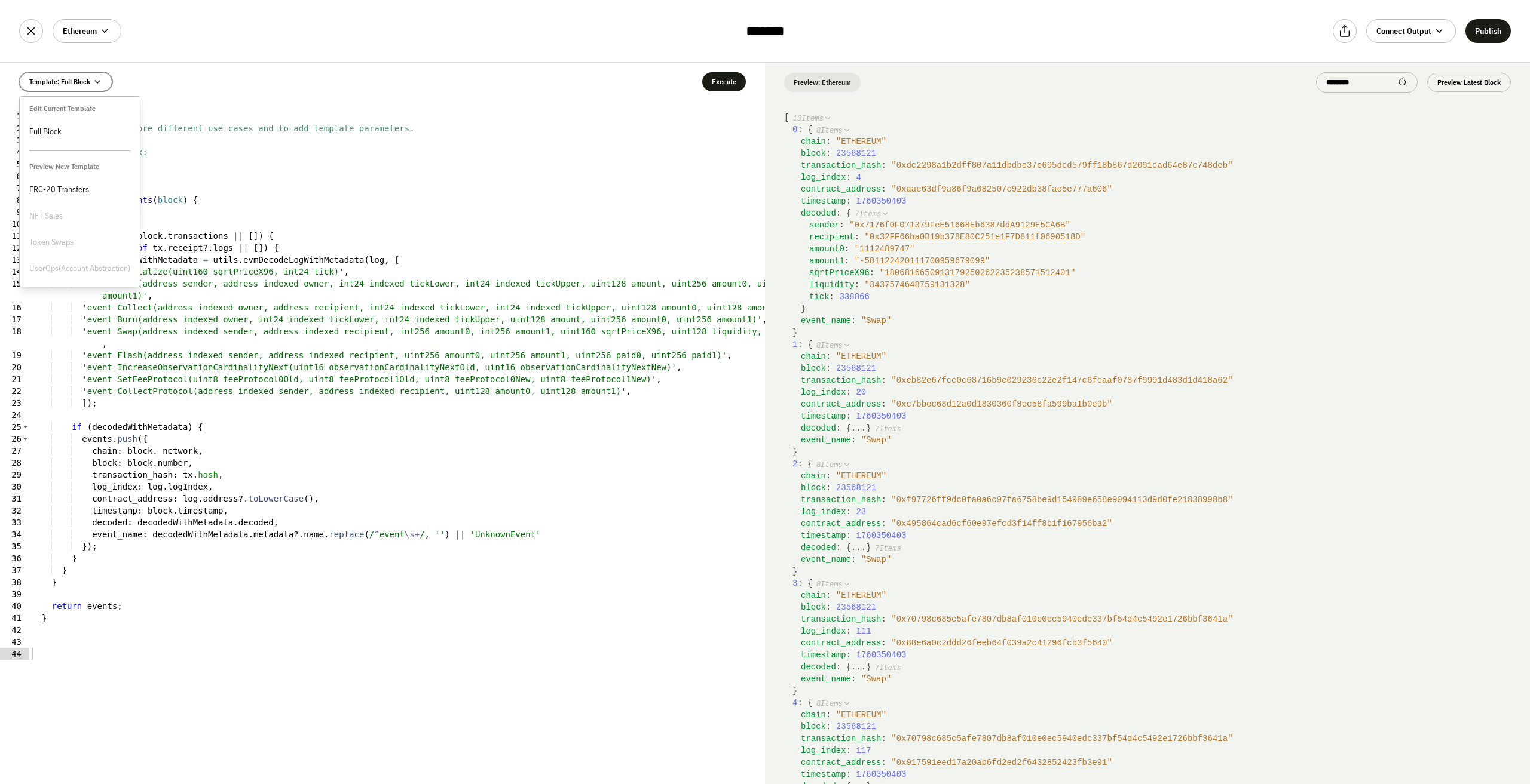
click at [93, 84] on icon at bounding box center [98, 81] width 9 height 9
click at [777, 21] on div "Ethereum ******* Connect Output Publish" at bounding box center [765, 31] width 1530 height 62
click at [784, 27] on div at bounding box center [765, 31] width 119 height 19
click at [1504, 31] on div "Connect Output Publish" at bounding box center [1422, 30] width 178 height 24
click at [1455, 34] on button "Connect Output" at bounding box center [1411, 30] width 90 height 24
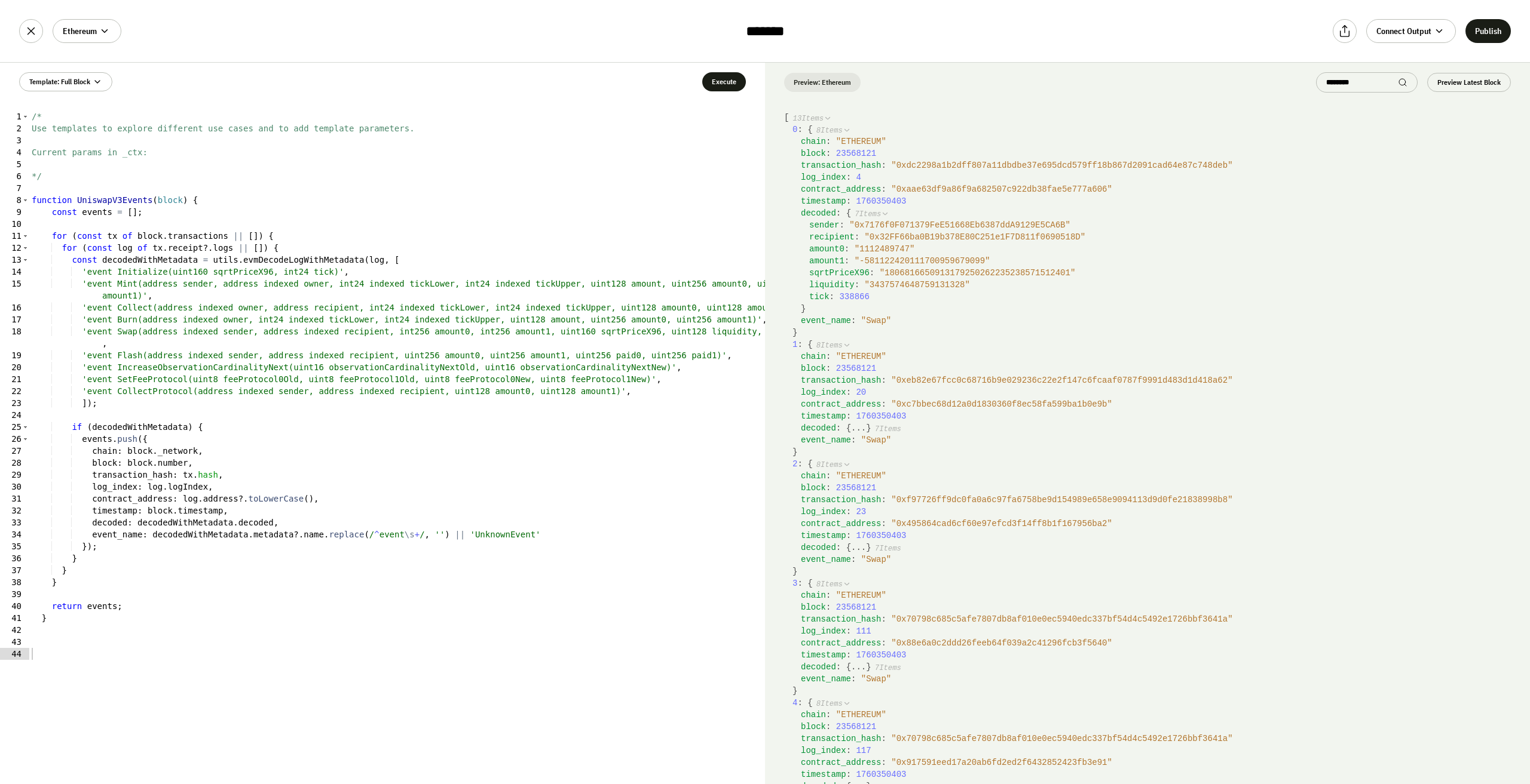
click at [1322, 147] on div "chain : " ETHEREUM "" at bounding box center [1156, 141] width 711 height 12
click at [1346, 35] on icon at bounding box center [1345, 31] width 13 height 13
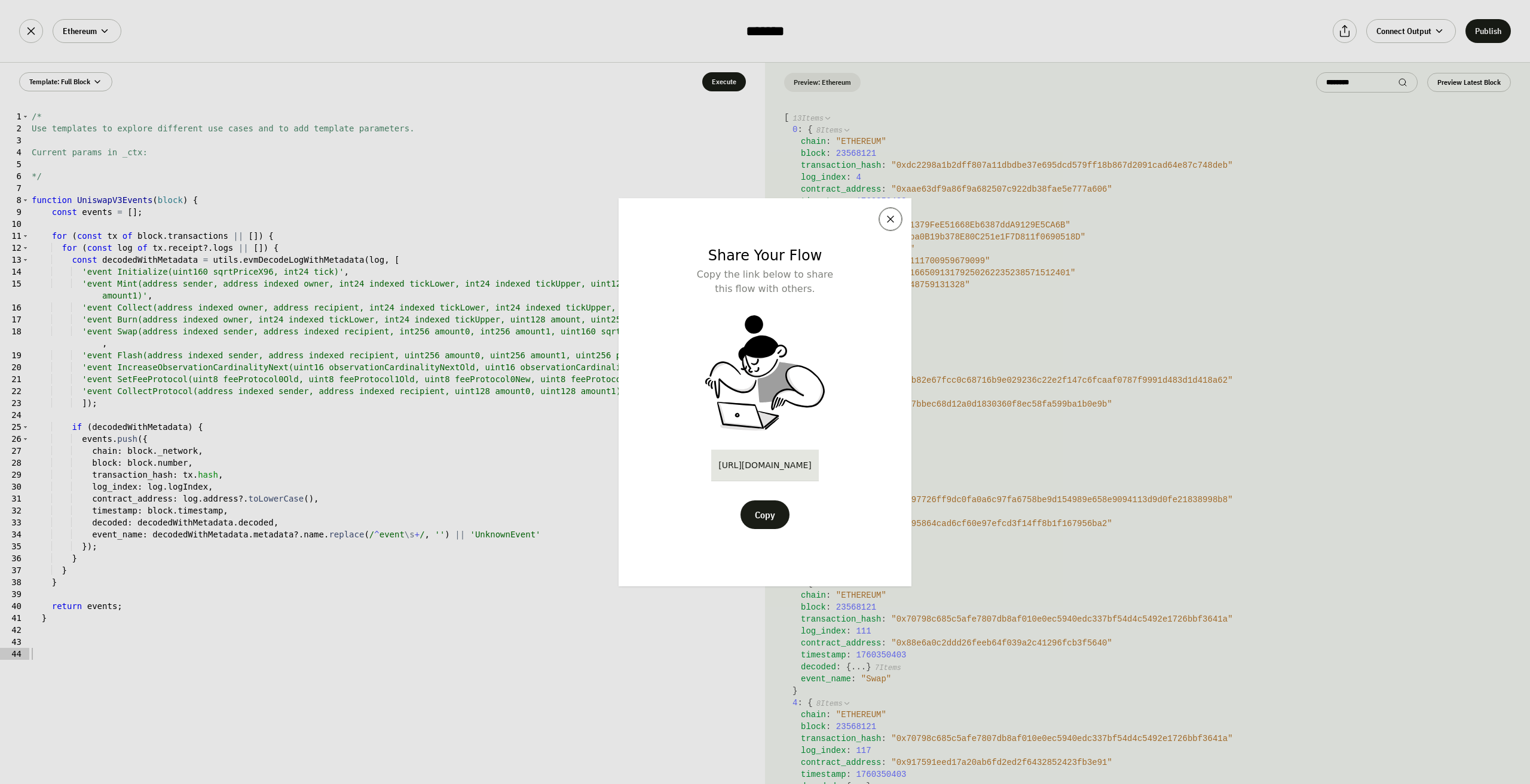
click at [891, 223] on icon at bounding box center [891, 219] width 12 height 12
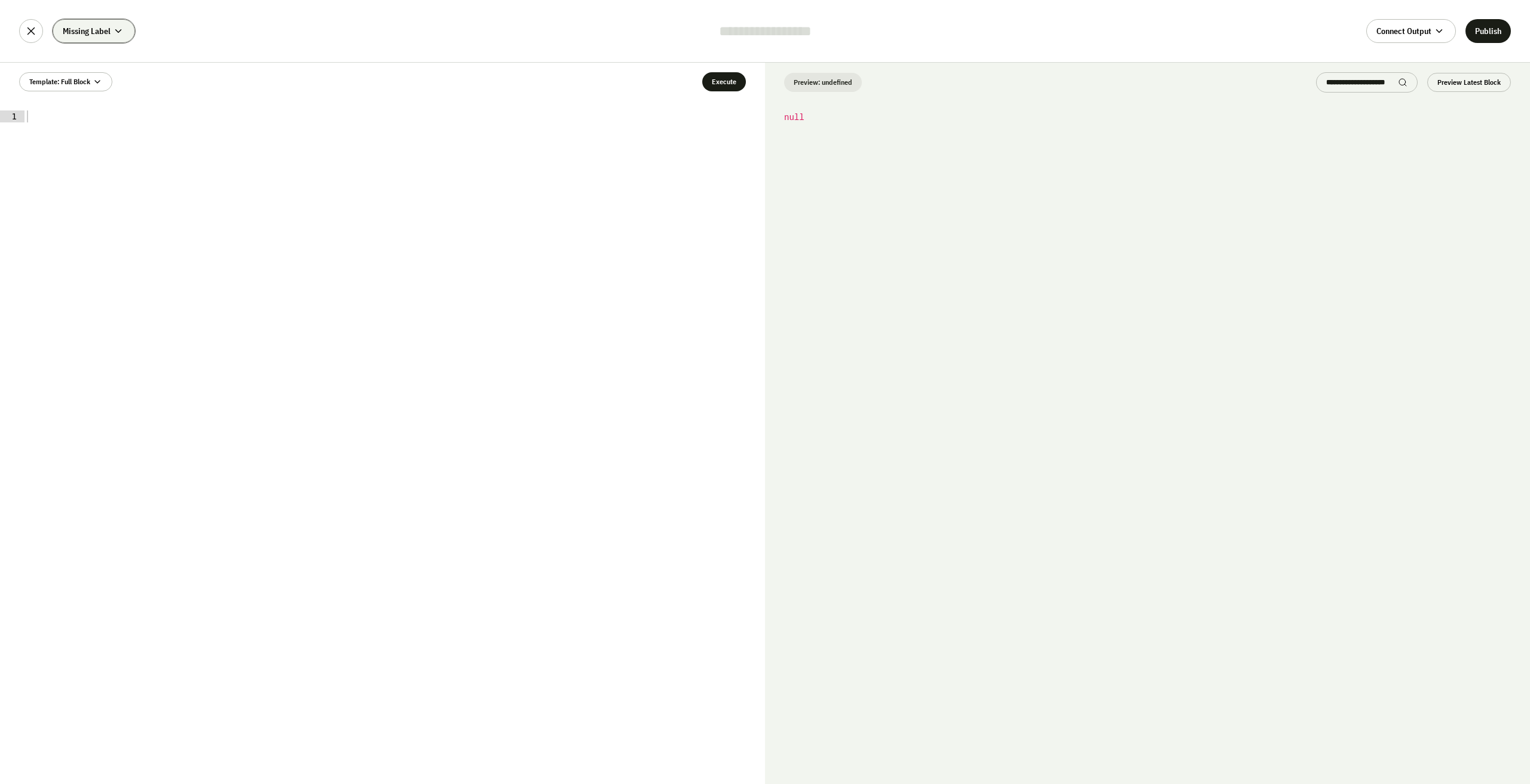
click at [82, 29] on span "Missing Label" at bounding box center [86, 30] width 47 height 12
click at [127, 92] on span "Add Sources" at bounding box center [116, 92] width 120 height 19
drag, startPoint x: 120, startPoint y: 104, endPoint x: 117, endPoint y: 111, distance: 7.6
click at [119, 108] on li "0g" at bounding box center [116, 115] width 120 height 27
click at [117, 113] on div "0g" at bounding box center [116, 115] width 106 height 12
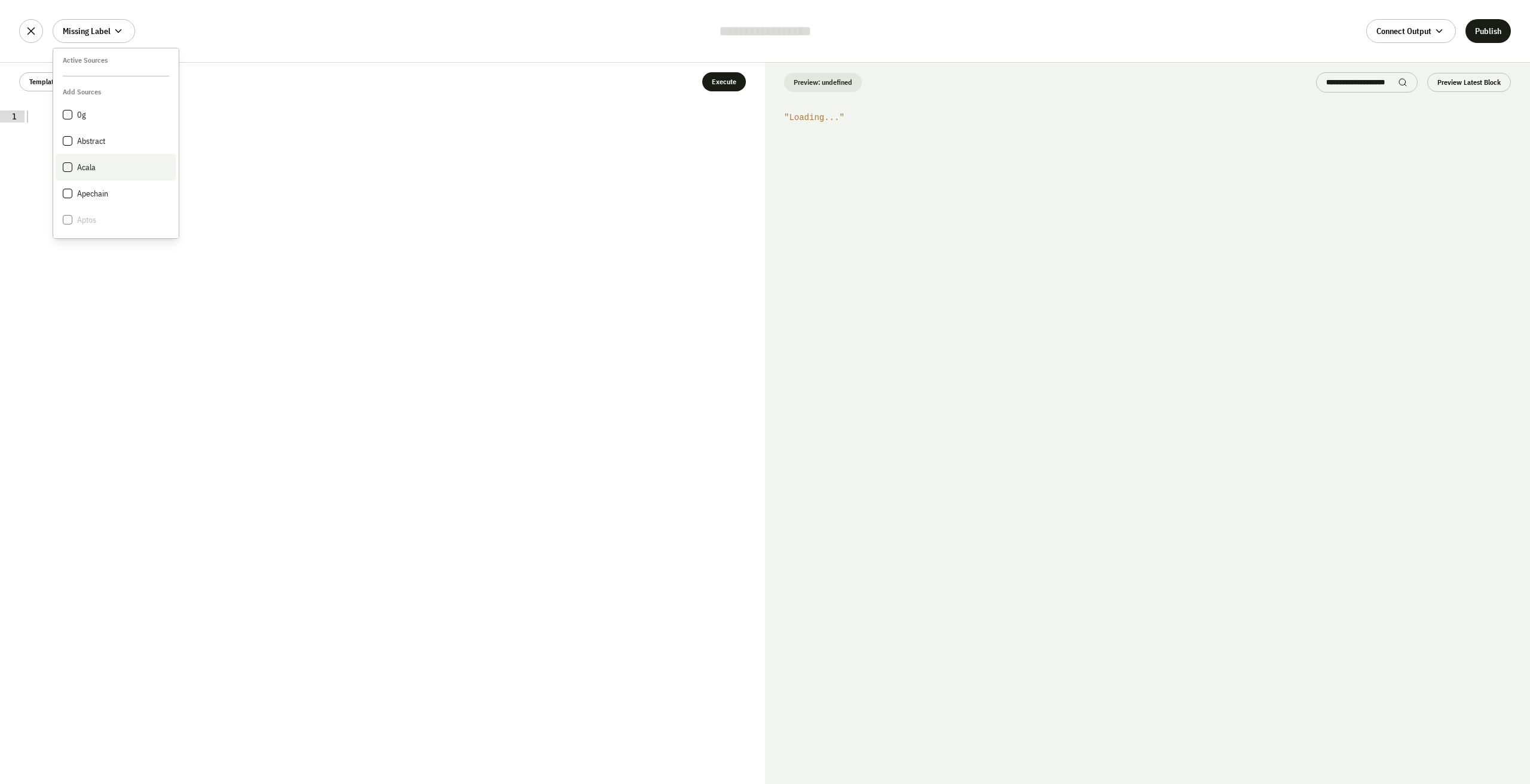
drag, startPoint x: 114, startPoint y: 134, endPoint x: 113, endPoint y: 154, distance: 20.0
click at [114, 137] on li "Abstract" at bounding box center [116, 141] width 120 height 27
drag, startPoint x: 113, startPoint y: 154, endPoint x: 113, endPoint y: 148, distance: 6.0
click at [113, 155] on ul "Active Sources Add Sources 0g Abstract Acala Apechain Aptos Arbitrum Arbitrum N…" at bounding box center [117, 143] width 127 height 191
click at [340, 28] on div "Missing Label Active Sources Add Sources 0g Abstract Acala Apechain Aptos Arbit…" at bounding box center [765, 31] width 1530 height 62
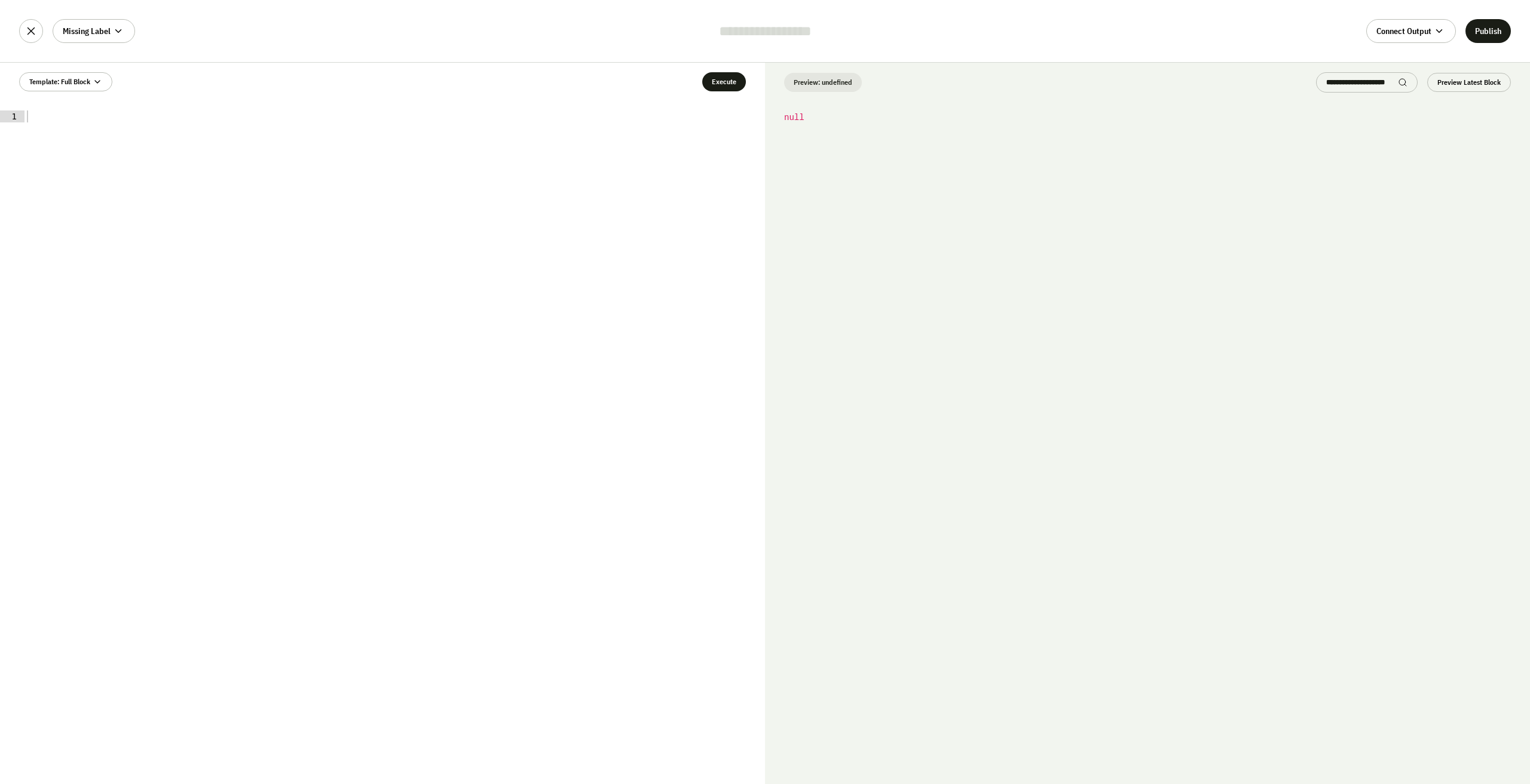
click at [462, 141] on div at bounding box center [395, 459] width 741 height 698
click at [633, 72] on div "Template: Full Block Execute" at bounding box center [383, 81] width 765 height 38
